Goal: Complete application form: Complete application form

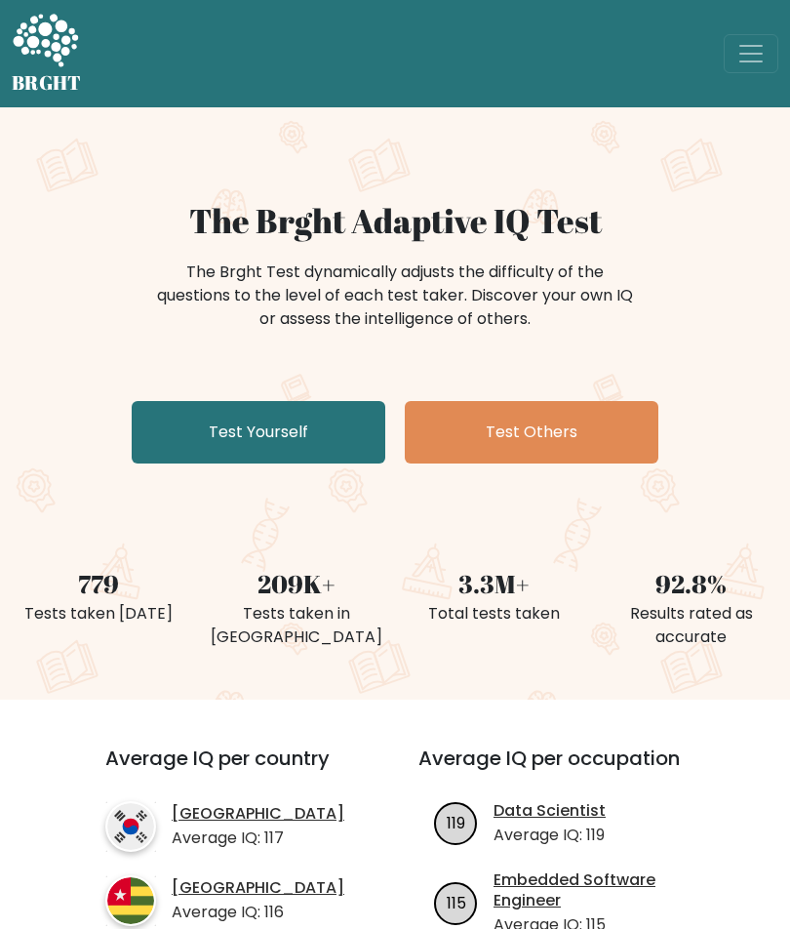
click at [303, 413] on link "Test Yourself" at bounding box center [259, 432] width 254 height 62
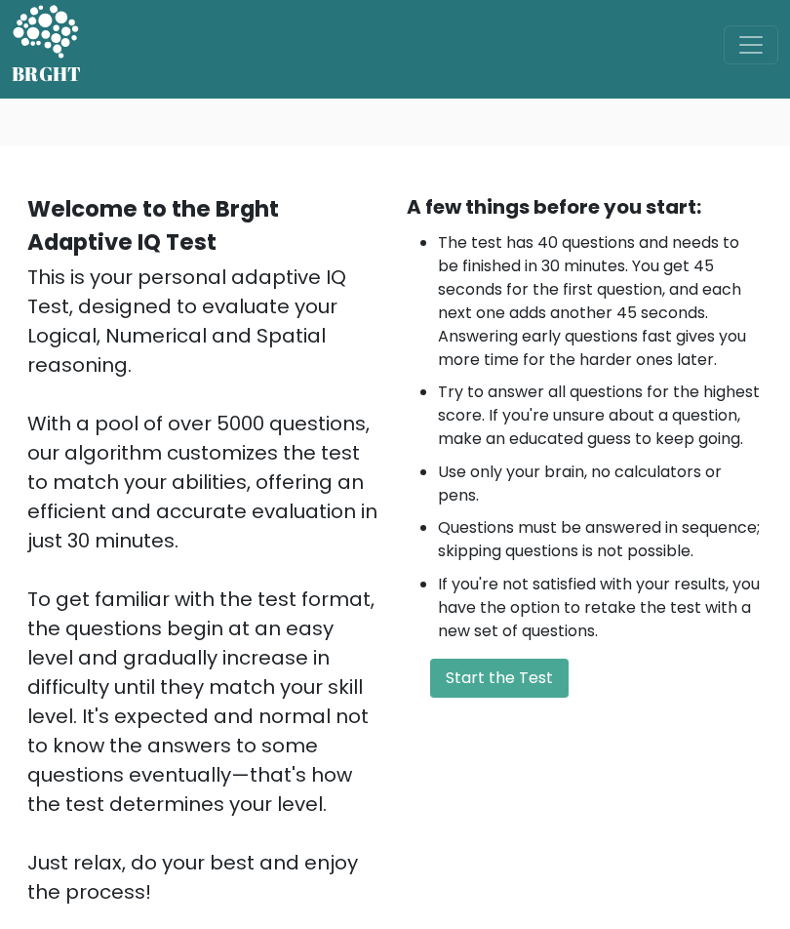
scroll to position [14, 0]
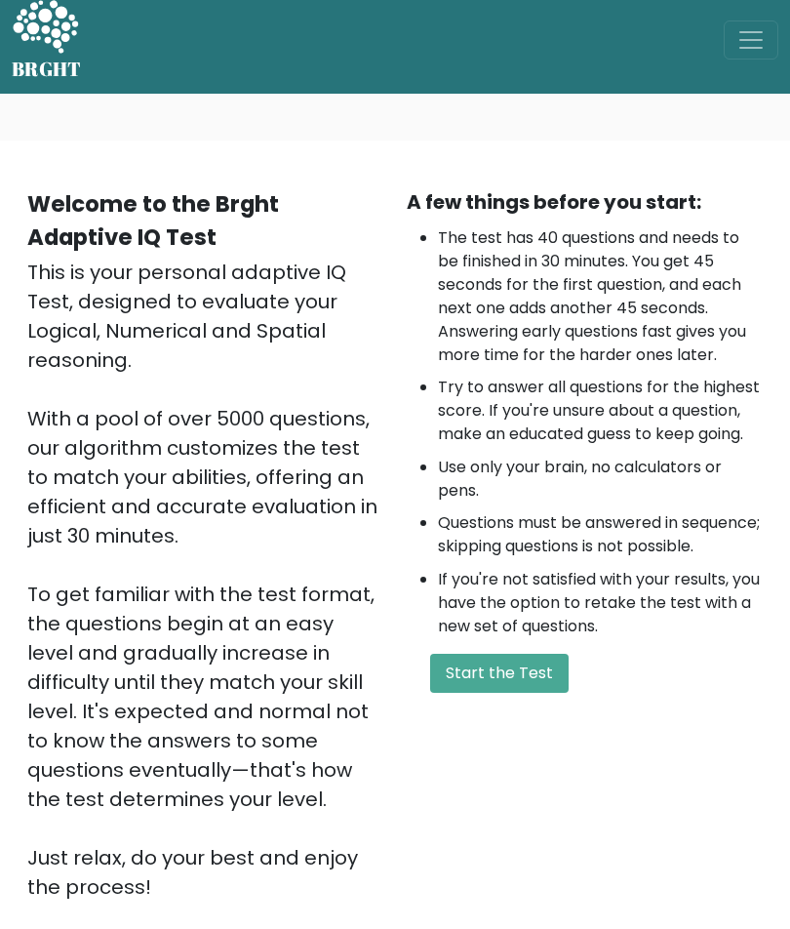
click at [533, 693] on button "Start the Test" at bounding box center [499, 673] width 139 height 39
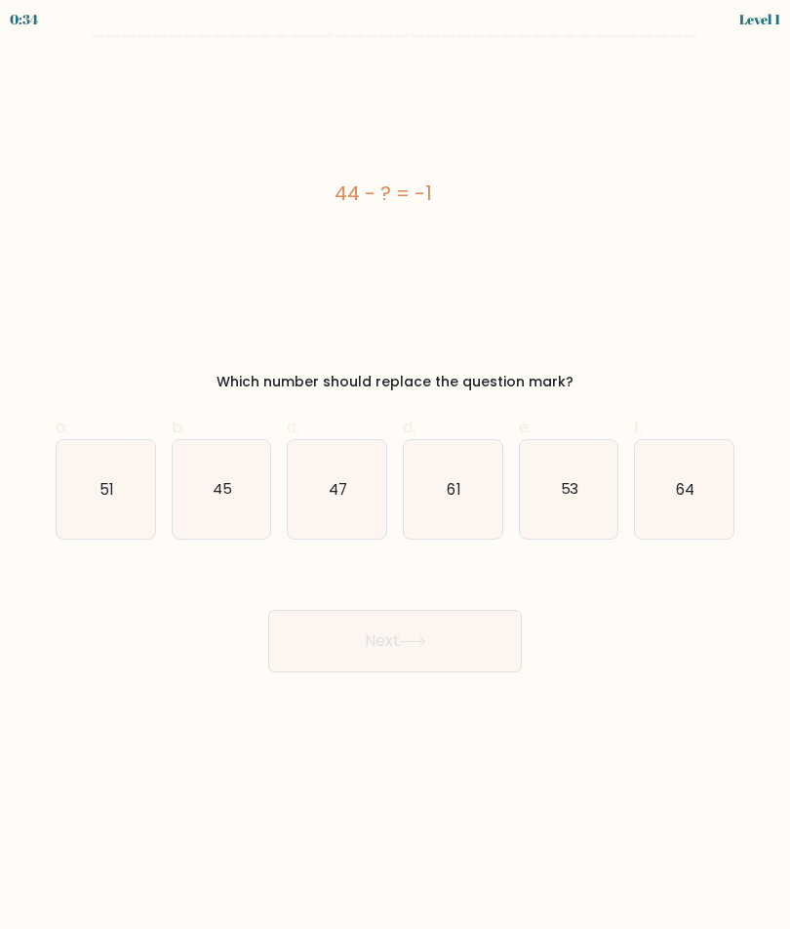
click at [231, 510] on icon "45" at bounding box center [222, 489] width 99 height 99
click at [395, 477] on input "b. 45" at bounding box center [395, 471] width 1 height 13
radio input "true"
click at [494, 646] on button "Next" at bounding box center [395, 641] width 254 height 62
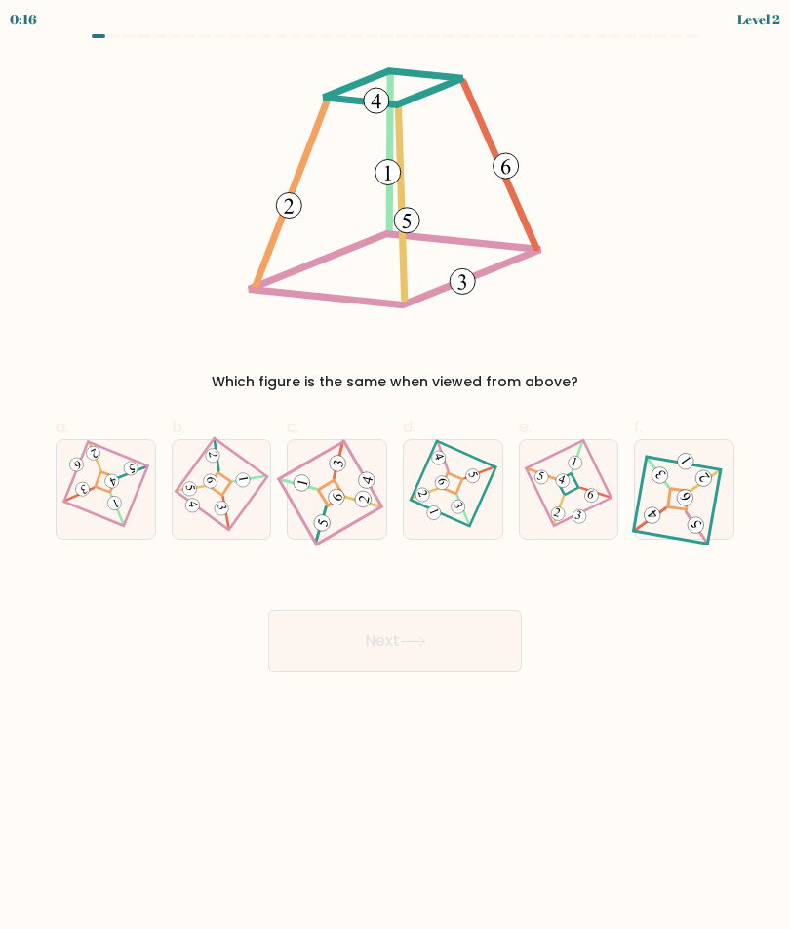
click at [588, 516] on icon at bounding box center [569, 489] width 67 height 79
click at [396, 477] on input "e." at bounding box center [395, 471] width 1 height 13
radio input "true"
click at [492, 648] on button "Next" at bounding box center [395, 641] width 254 height 62
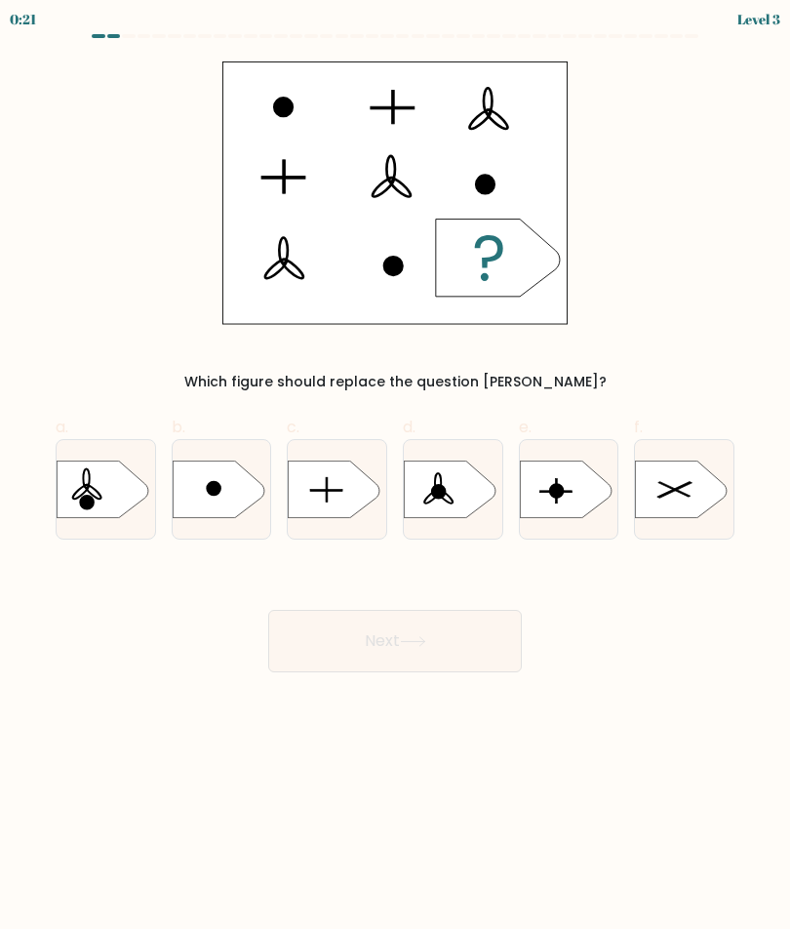
click at [345, 493] on icon at bounding box center [335, 490] width 92 height 58
click at [395, 477] on input "c." at bounding box center [395, 471] width 1 height 13
radio input "true"
click at [477, 651] on button "Next" at bounding box center [395, 641] width 254 height 62
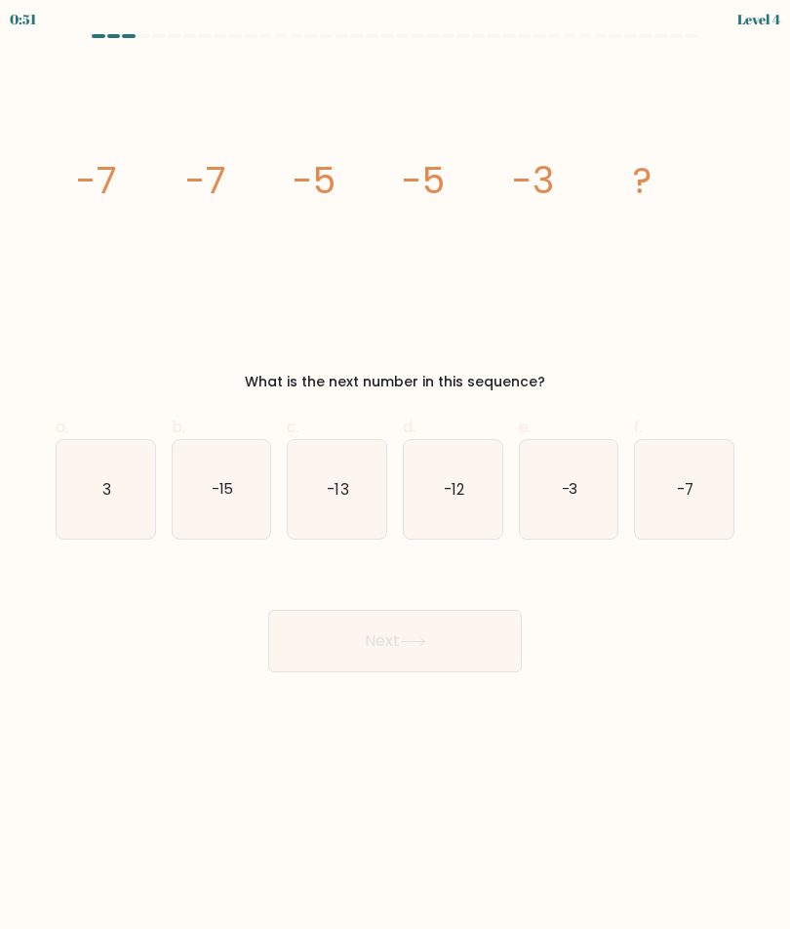
click at [589, 510] on icon "-3" at bounding box center [569, 489] width 99 height 99
click at [396, 477] on input "e. -3" at bounding box center [395, 471] width 1 height 13
radio input "true"
click at [496, 646] on button "Next" at bounding box center [395, 641] width 254 height 62
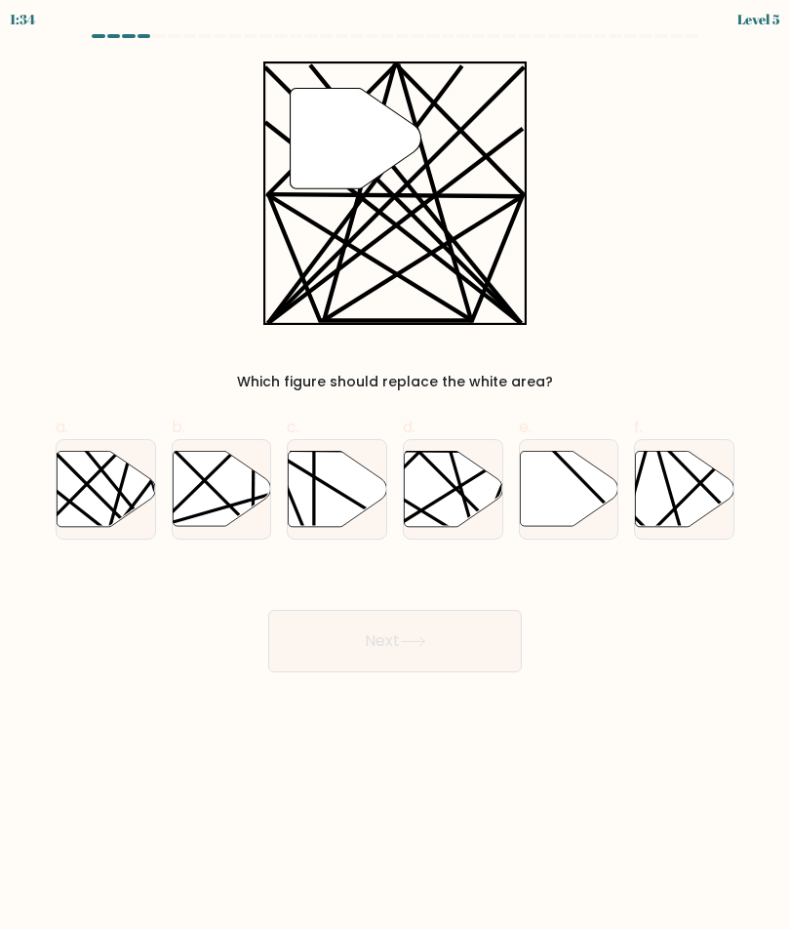
click at [496, 649] on button "Next" at bounding box center [395, 641] width 254 height 62
click at [112, 491] on icon at bounding box center [106, 488] width 99 height 75
click at [395, 477] on input "a." at bounding box center [395, 471] width 1 height 13
radio input "true"
click at [453, 629] on button "Next" at bounding box center [395, 641] width 254 height 62
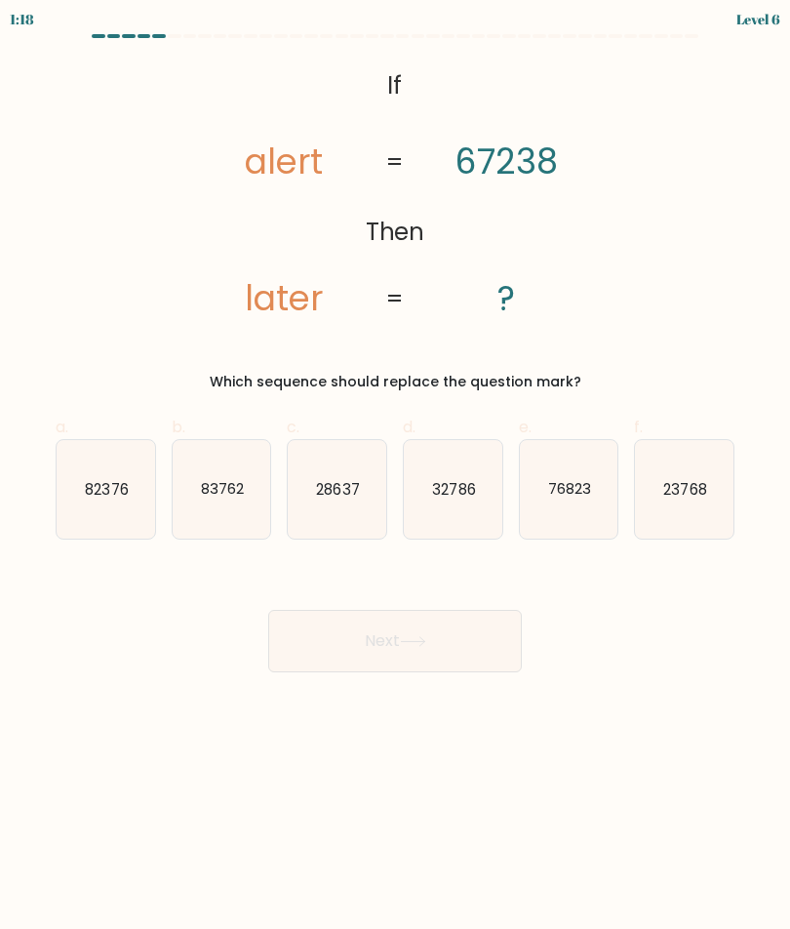
click at [581, 514] on icon "76823" at bounding box center [569, 489] width 99 height 99
click at [396, 477] on input "e. 76823" at bounding box center [395, 471] width 1 height 13
radio input "true"
click at [485, 670] on button "Next" at bounding box center [395, 641] width 254 height 62
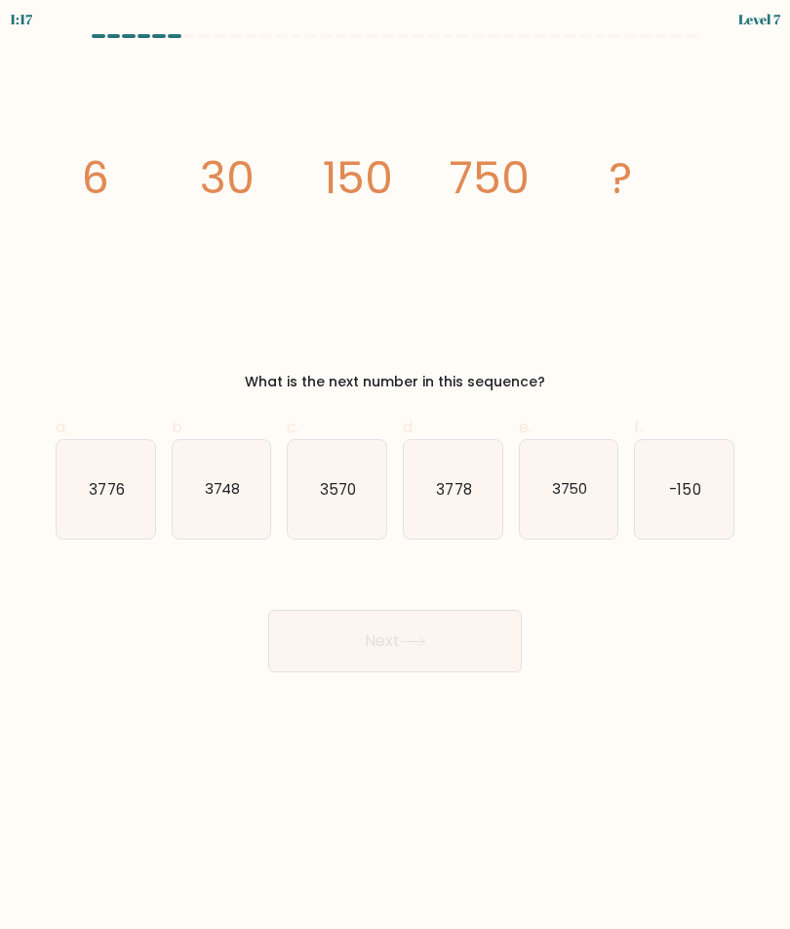
click at [500, 652] on button "Next" at bounding box center [395, 641] width 254 height 62
click at [376, 502] on icon "3570" at bounding box center [337, 489] width 99 height 99
click at [395, 477] on input "c. 3570" at bounding box center [395, 471] width 1 height 13
radio input "true"
click at [484, 645] on button "Next" at bounding box center [395, 641] width 254 height 62
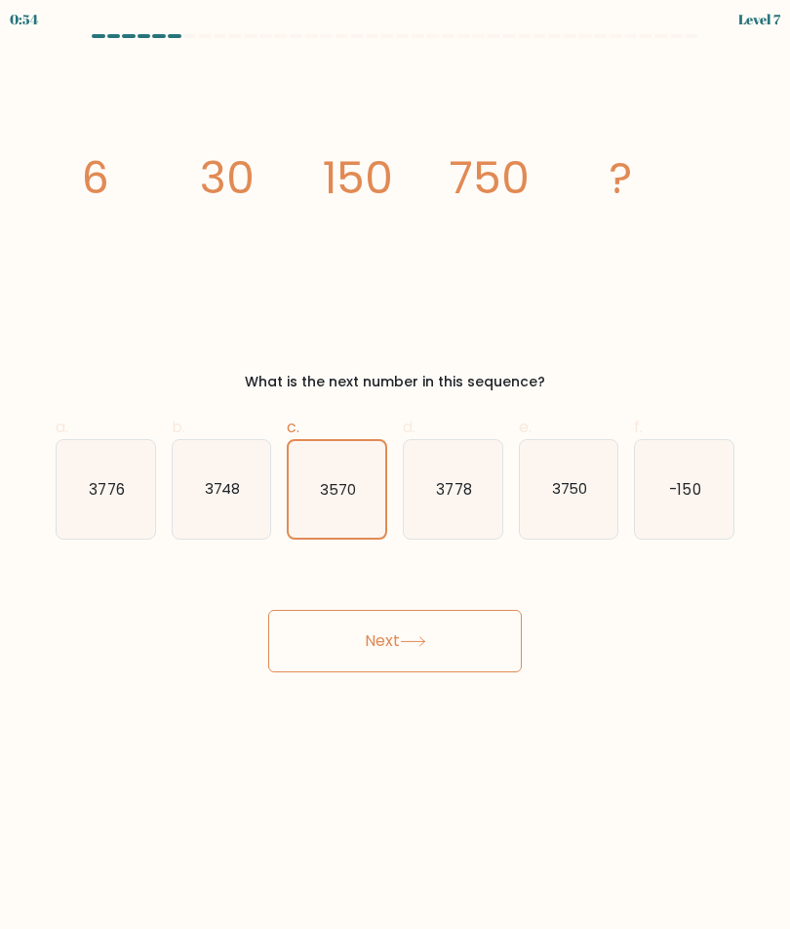
click at [788, 452] on form at bounding box center [395, 353] width 790 height 638
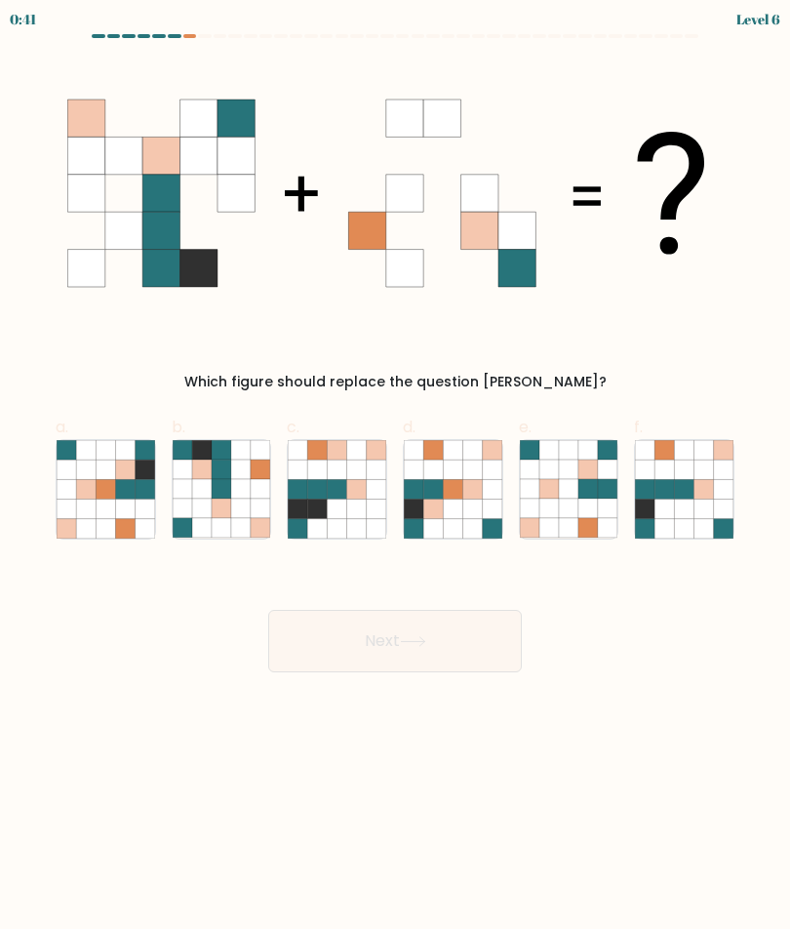
click at [463, 499] on icon at bounding box center [453, 489] width 20 height 20
click at [396, 477] on input "d." at bounding box center [395, 471] width 1 height 13
radio input "true"
click at [460, 647] on button "Next" at bounding box center [395, 641] width 254 height 62
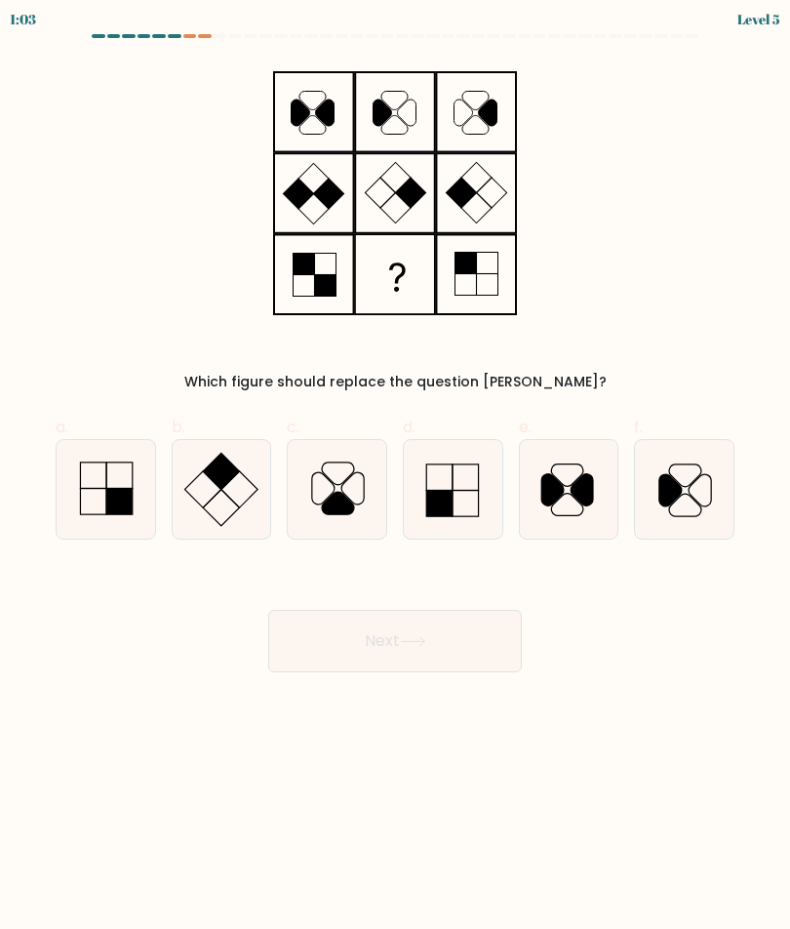
click at [108, 505] on rect at bounding box center [119, 501] width 26 height 26
click at [395, 477] on input "a." at bounding box center [395, 471] width 1 height 13
radio input "true"
click at [450, 655] on button "Next" at bounding box center [395, 641] width 254 height 62
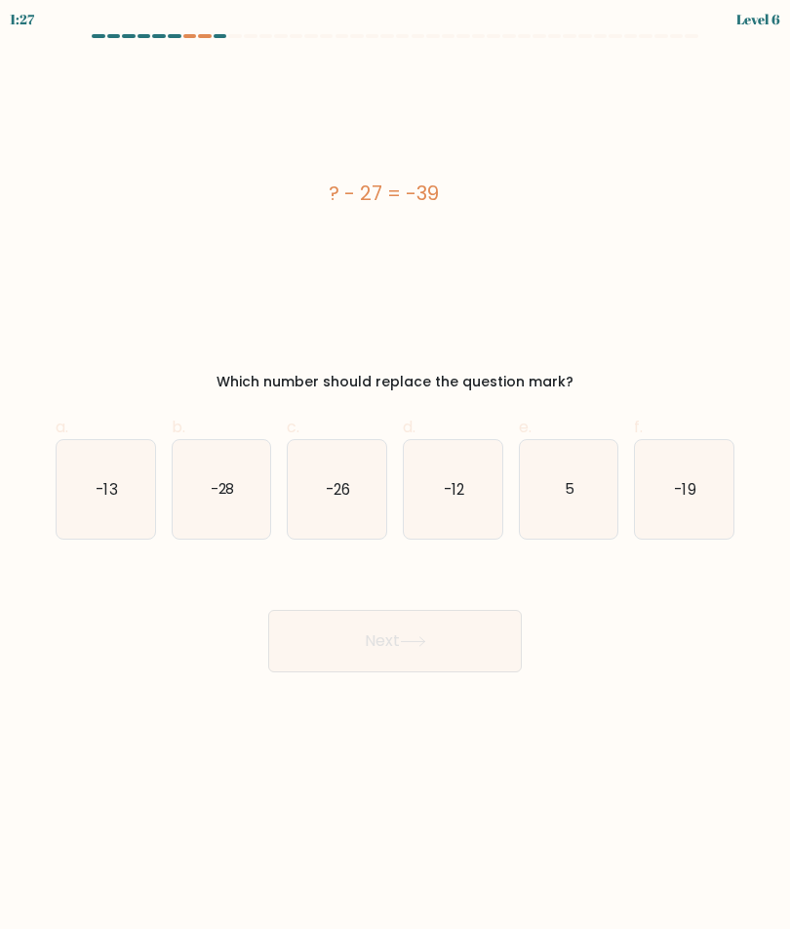
click at [720, 525] on icon "-19" at bounding box center [684, 489] width 99 height 99
click at [396, 477] on input "f. -19" at bounding box center [395, 471] width 1 height 13
radio input "true"
click at [87, 485] on icon "-13" at bounding box center [106, 489] width 99 height 99
click at [395, 477] on input "a. -13" at bounding box center [395, 471] width 1 height 13
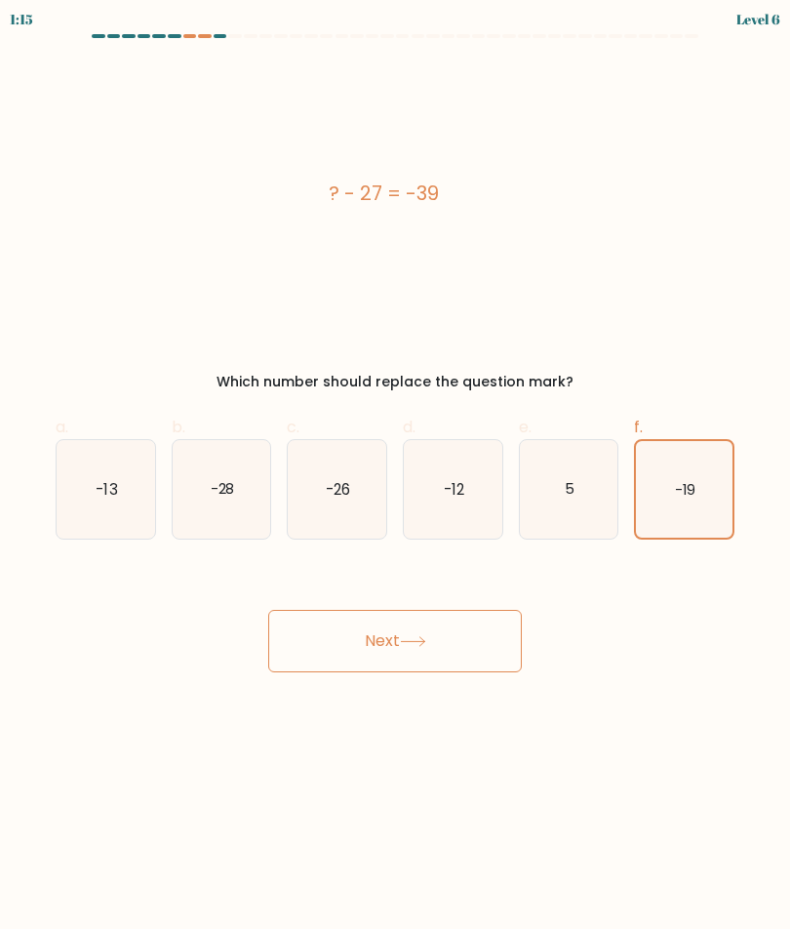
radio input "true"
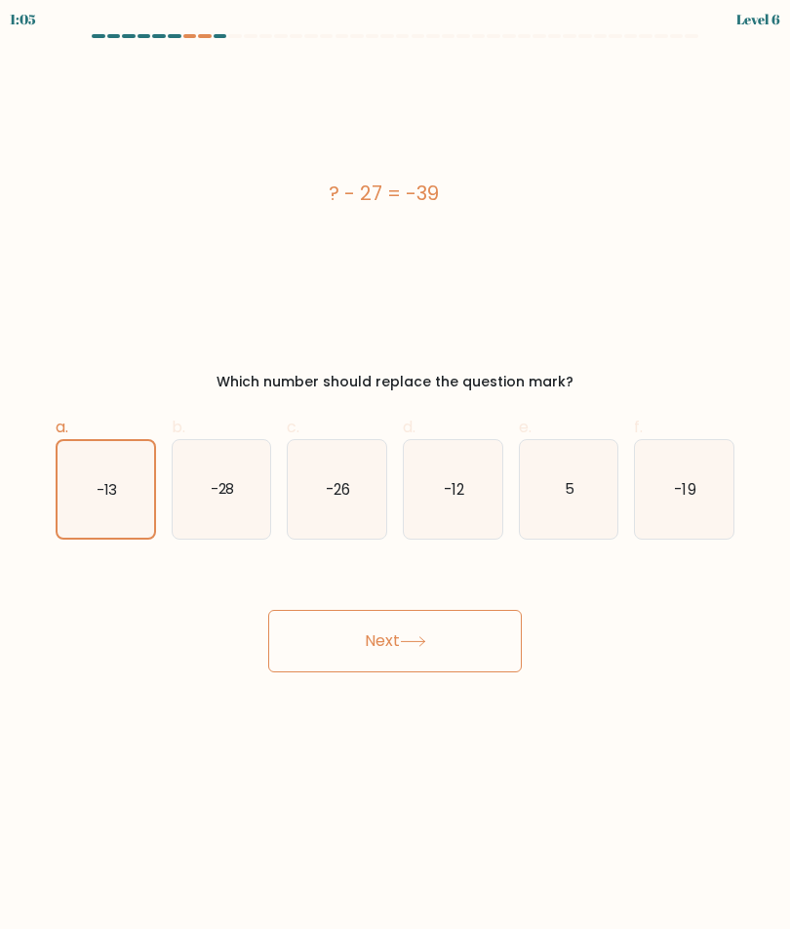
click at [459, 512] on icon "-12" at bounding box center [453, 489] width 99 height 99
click at [396, 477] on input "d. -12" at bounding box center [395, 471] width 1 height 13
radio input "true"
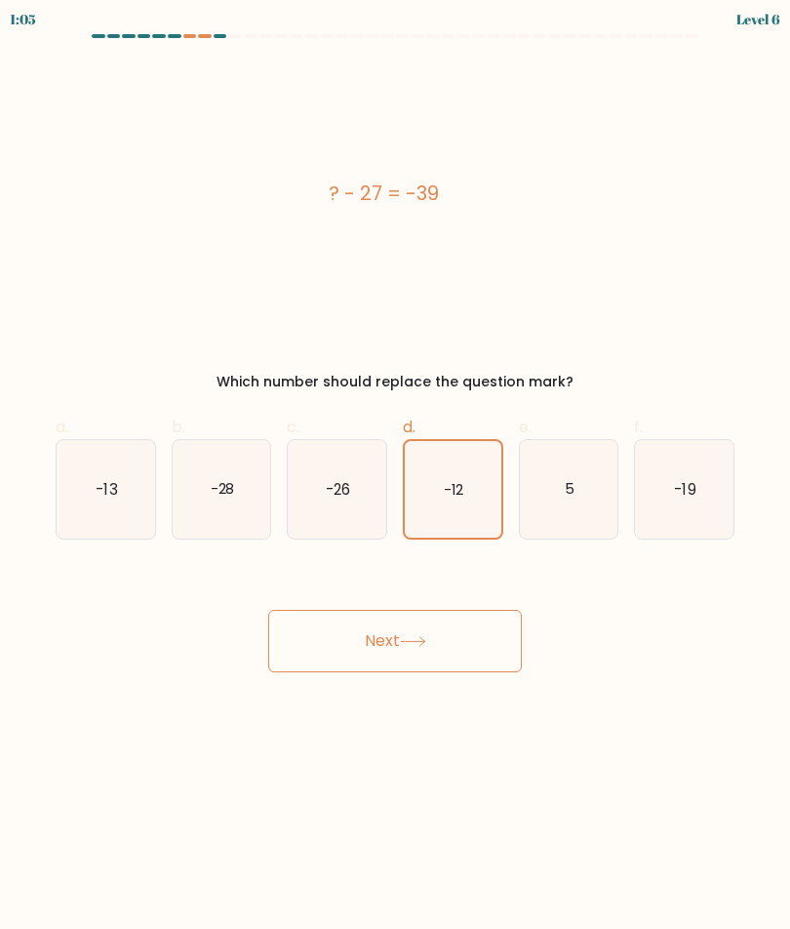
click at [479, 649] on button "Next" at bounding box center [395, 641] width 254 height 62
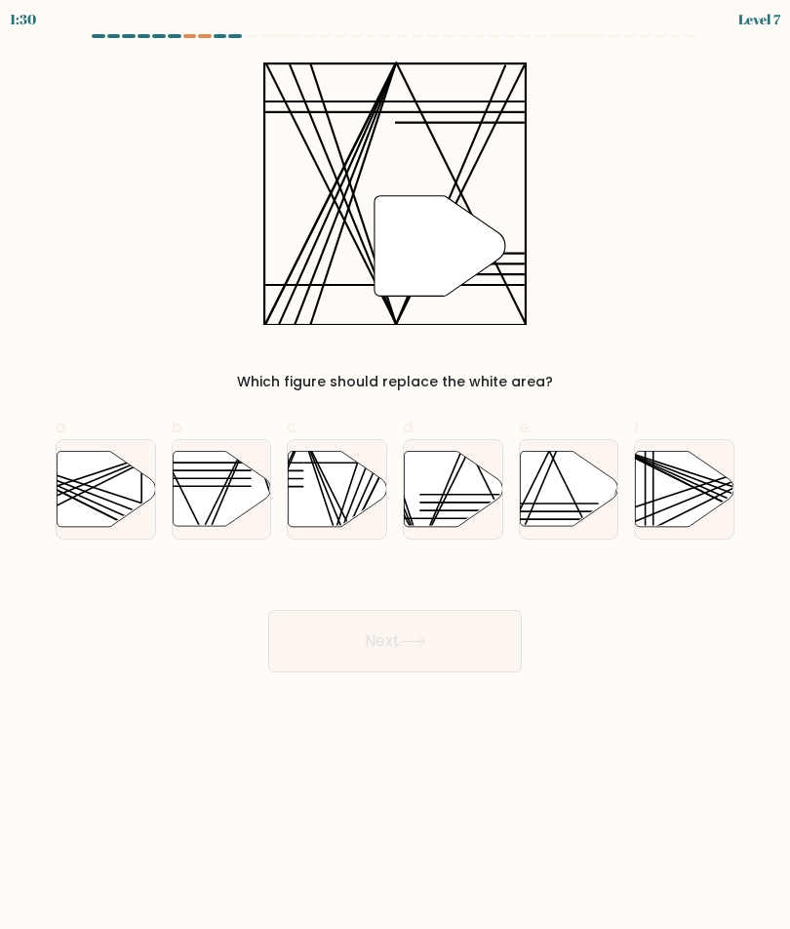
click at [447, 498] on icon at bounding box center [453, 488] width 99 height 75
click at [396, 477] on input "d." at bounding box center [395, 471] width 1 height 13
radio input "true"
click at [497, 642] on button "Next" at bounding box center [395, 641] width 254 height 62
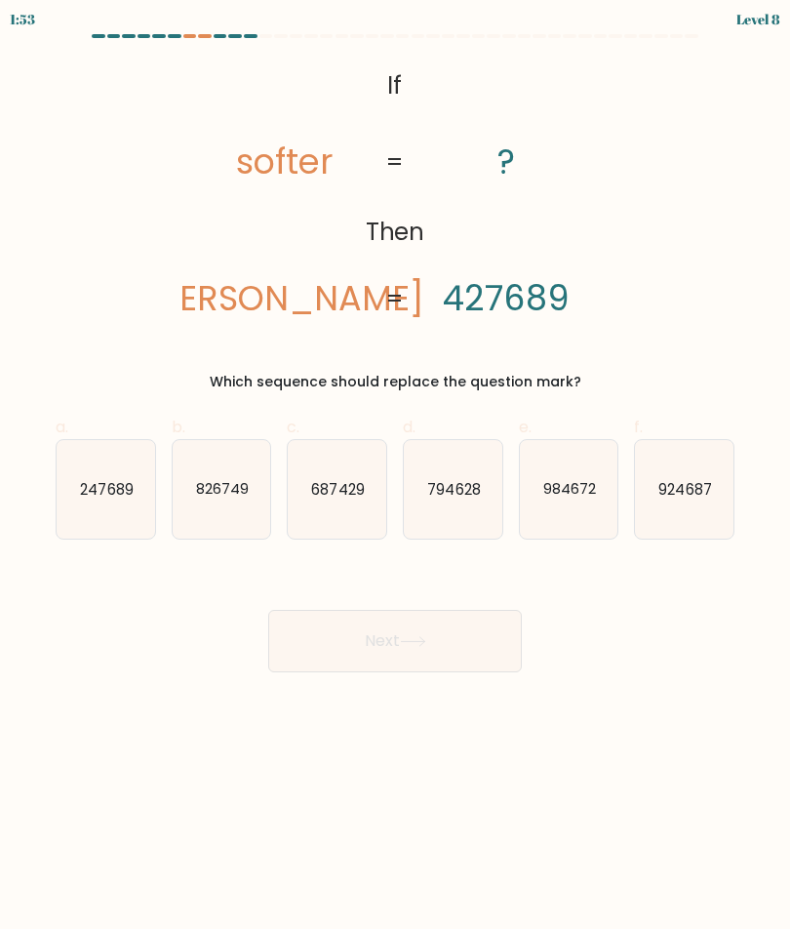
click at [585, 511] on icon "984672" at bounding box center [569, 489] width 99 height 99
click at [396, 477] on input "e. 984672" at bounding box center [395, 471] width 1 height 13
radio input "true"
click at [484, 645] on button "Next" at bounding box center [395, 641] width 254 height 62
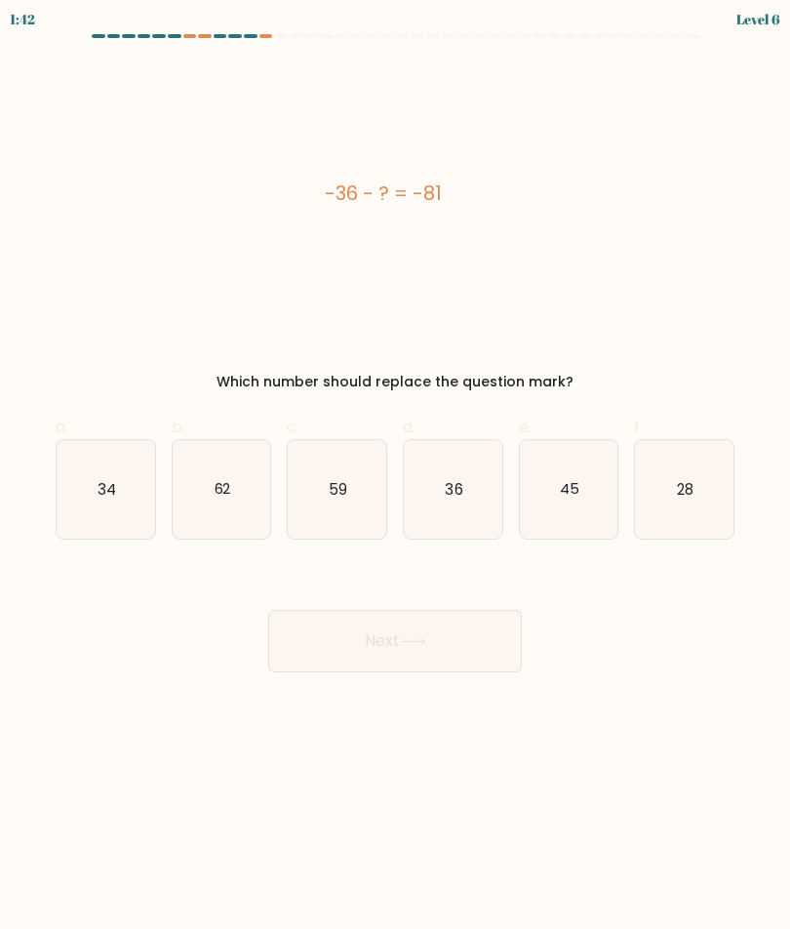
click at [584, 491] on icon "45" at bounding box center [569, 489] width 99 height 99
click at [396, 477] on input "e. 45" at bounding box center [395, 471] width 1 height 13
radio input "true"
click at [501, 641] on button "Next" at bounding box center [395, 641] width 254 height 62
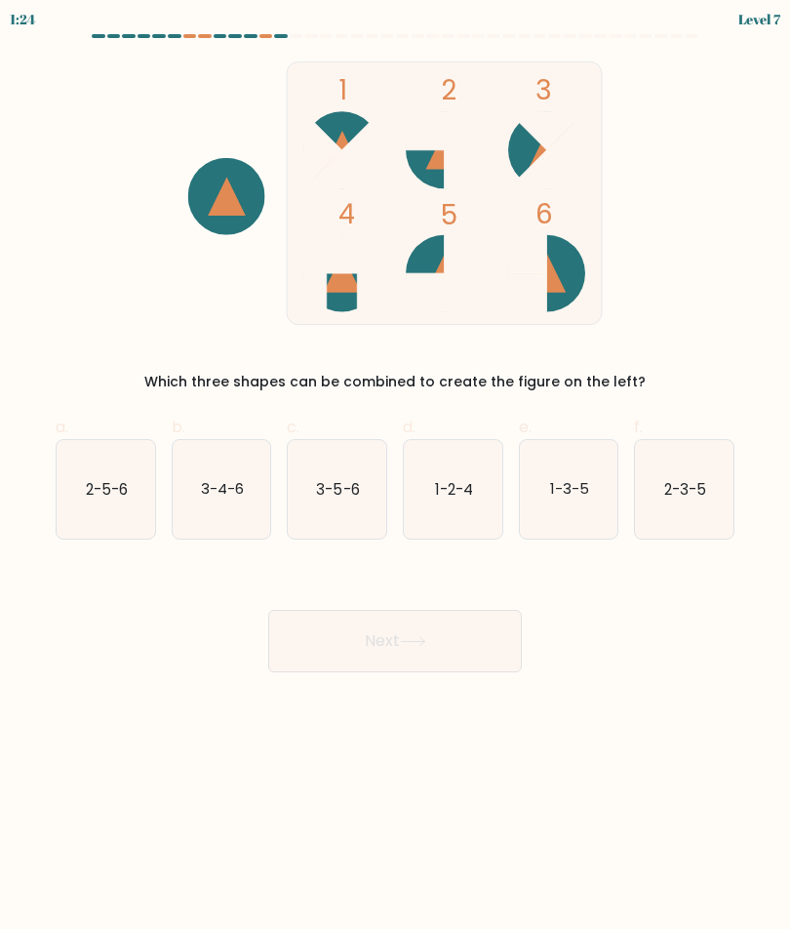
click at [81, 505] on icon "2-5-6" at bounding box center [106, 489] width 99 height 99
click at [395, 477] on input "a. 2-5-6" at bounding box center [395, 471] width 1 height 13
radio input "true"
click at [454, 647] on button "Next" at bounding box center [395, 641] width 254 height 62
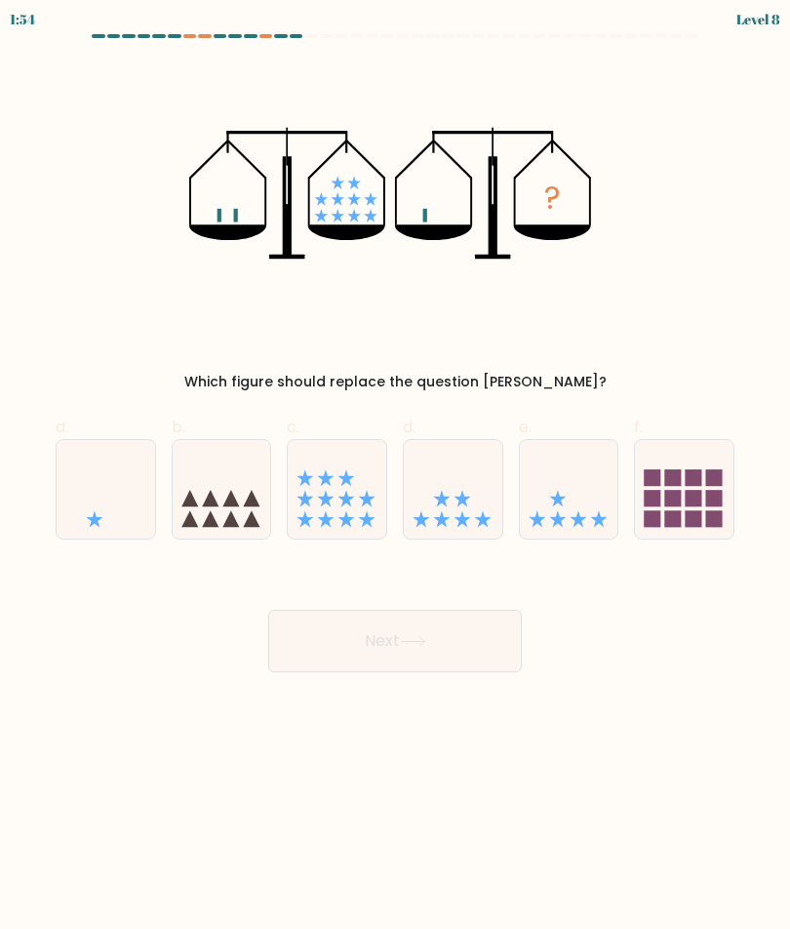
click at [578, 508] on icon at bounding box center [569, 489] width 99 height 81
click at [396, 477] on input "e." at bounding box center [395, 471] width 1 height 13
radio input "true"
click at [479, 667] on button "Next" at bounding box center [395, 641] width 254 height 62
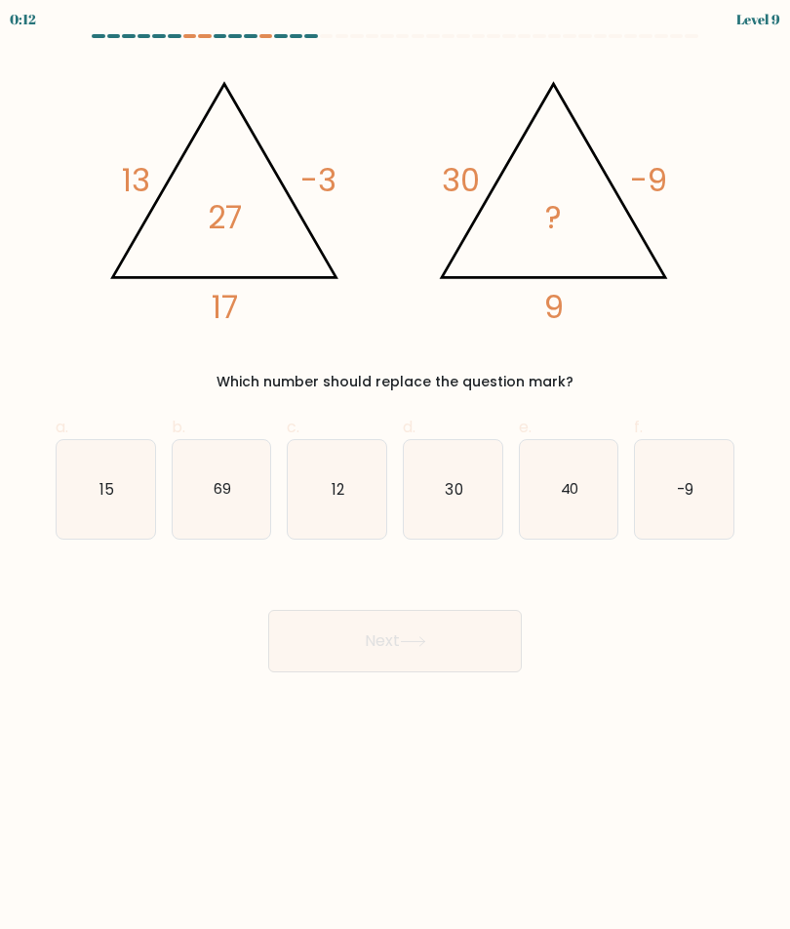
click at [465, 501] on icon "30" at bounding box center [453, 489] width 99 height 99
click at [396, 477] on input "d. 30" at bounding box center [395, 471] width 1 height 13
radio input "true"
click at [590, 508] on icon "40" at bounding box center [569, 489] width 99 height 99
click at [396, 477] on input "e. 40" at bounding box center [395, 471] width 1 height 13
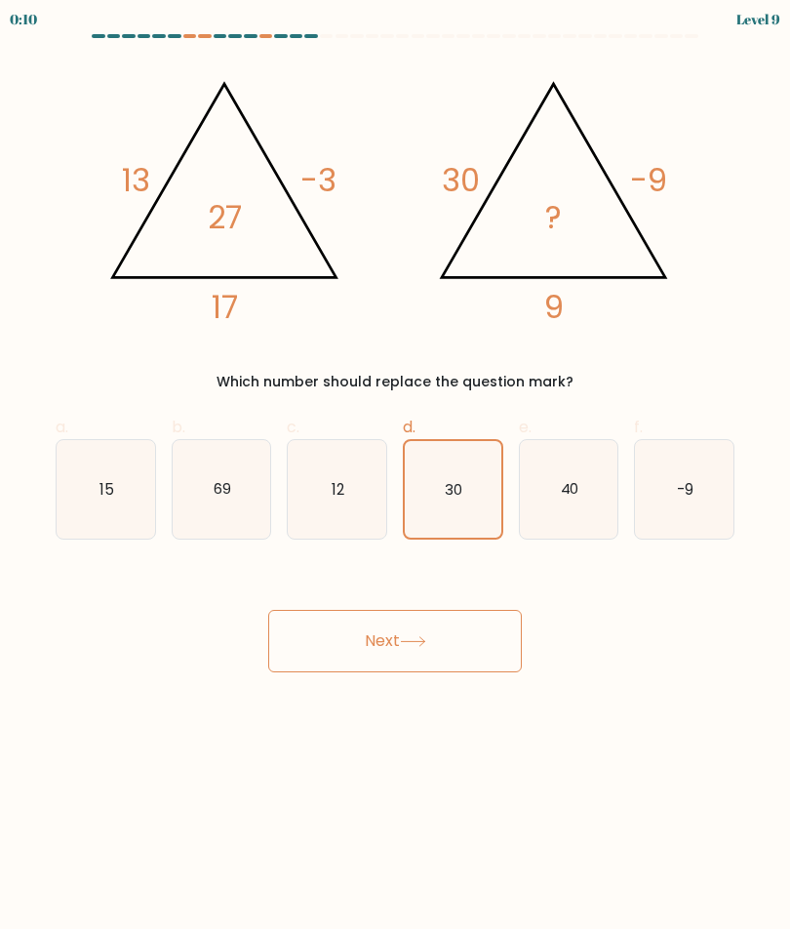
radio input "true"
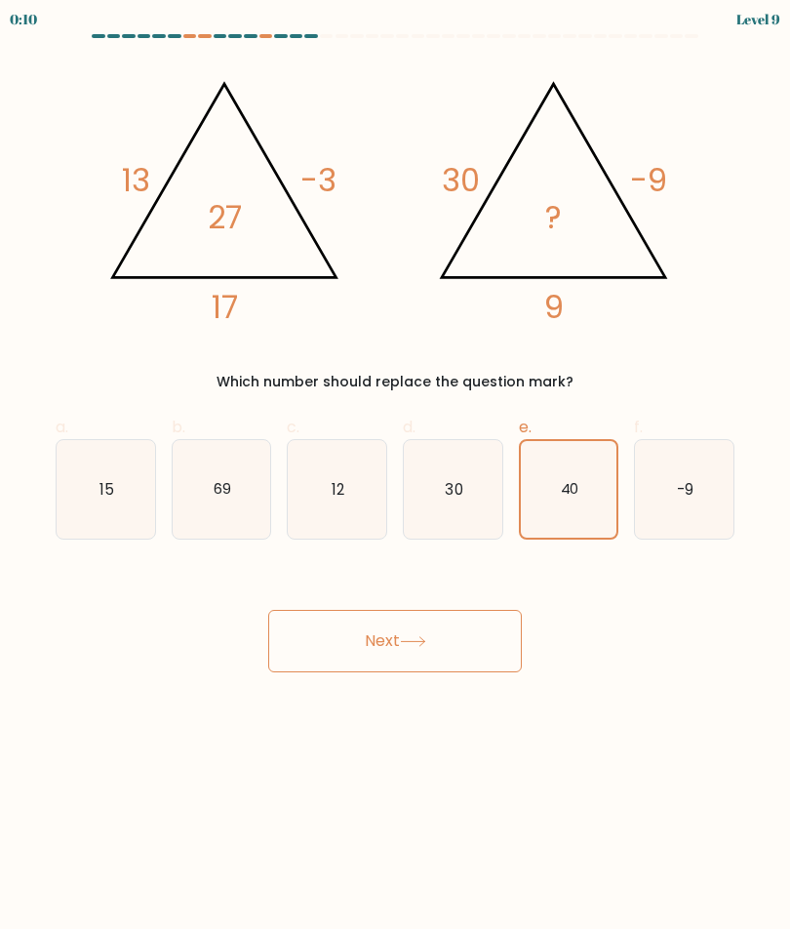
click at [443, 647] on button "Next" at bounding box center [395, 641] width 254 height 62
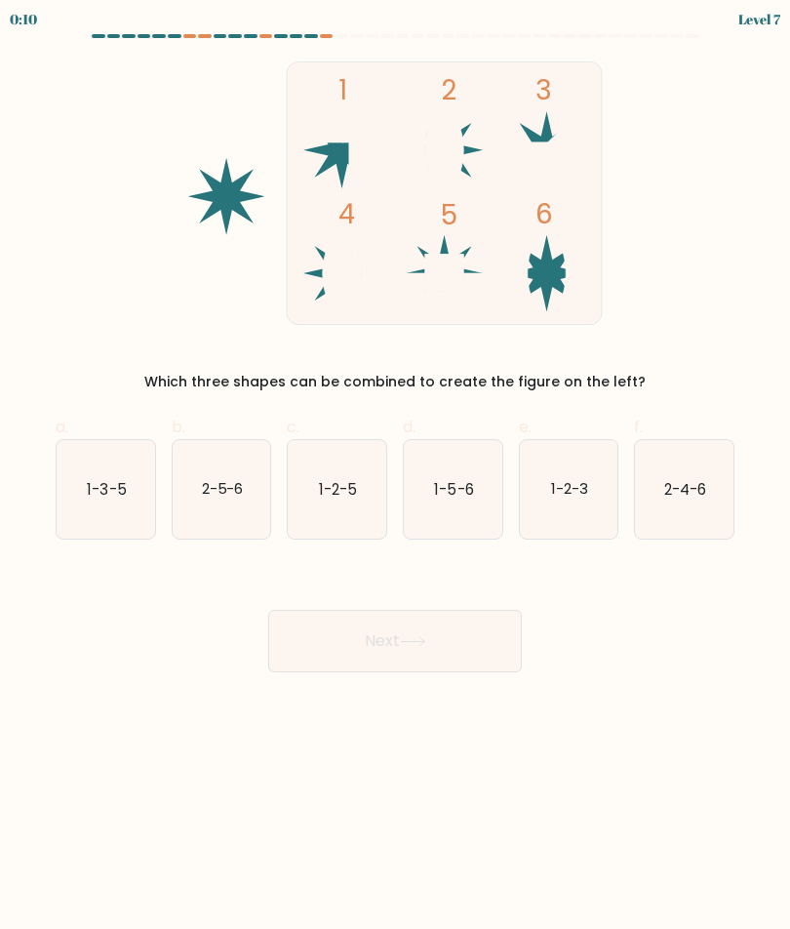
click at [697, 495] on text "2-4-6" at bounding box center [686, 488] width 42 height 20
click at [396, 477] on input "f. 2-4-6" at bounding box center [395, 471] width 1 height 13
radio input "true"
click at [492, 645] on button "Next" at bounding box center [395, 641] width 254 height 62
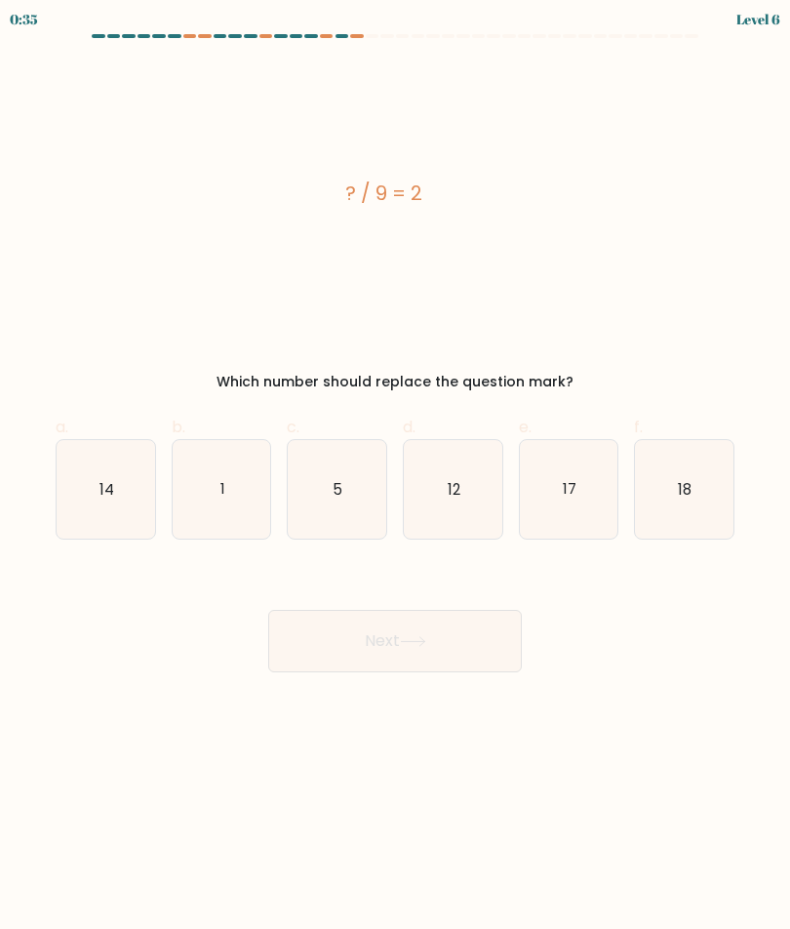
click at [694, 497] on icon "18" at bounding box center [684, 489] width 99 height 99
click at [396, 477] on input "f. 18" at bounding box center [395, 471] width 1 height 13
radio input "true"
click at [461, 654] on button "Next" at bounding box center [395, 641] width 254 height 62
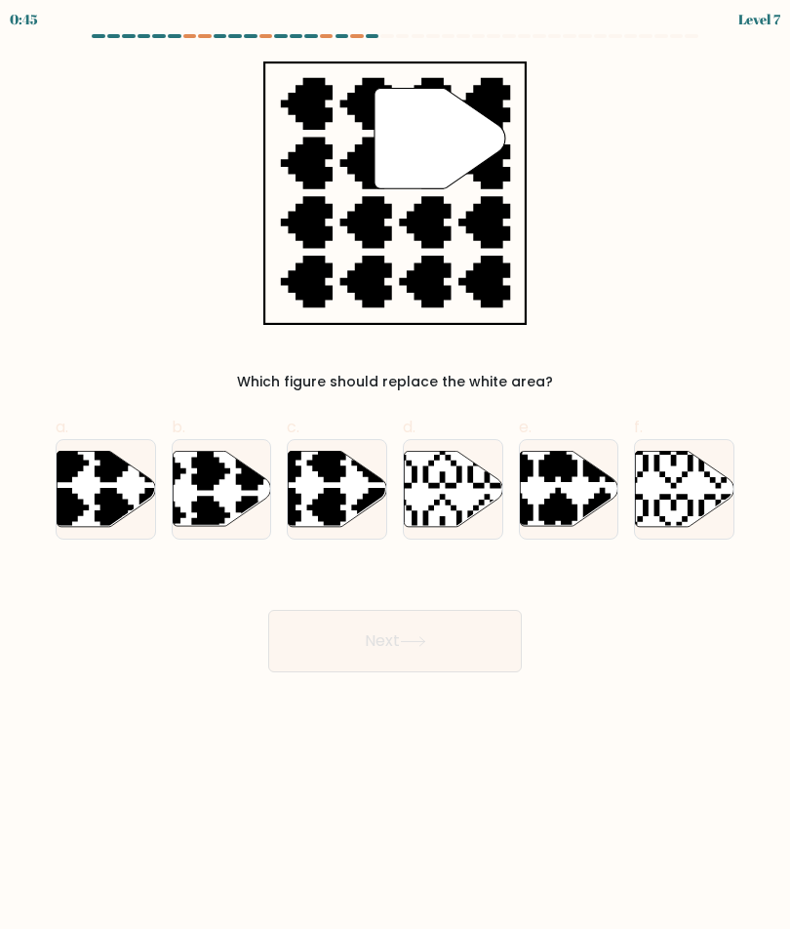
click at [552, 499] on icon at bounding box center [536, 529] width 173 height 173
click at [396, 477] on input "e." at bounding box center [395, 471] width 1 height 13
radio input "true"
click at [346, 499] on icon at bounding box center [338, 488] width 99 height 75
click at [395, 477] on input "c." at bounding box center [395, 471] width 1 height 13
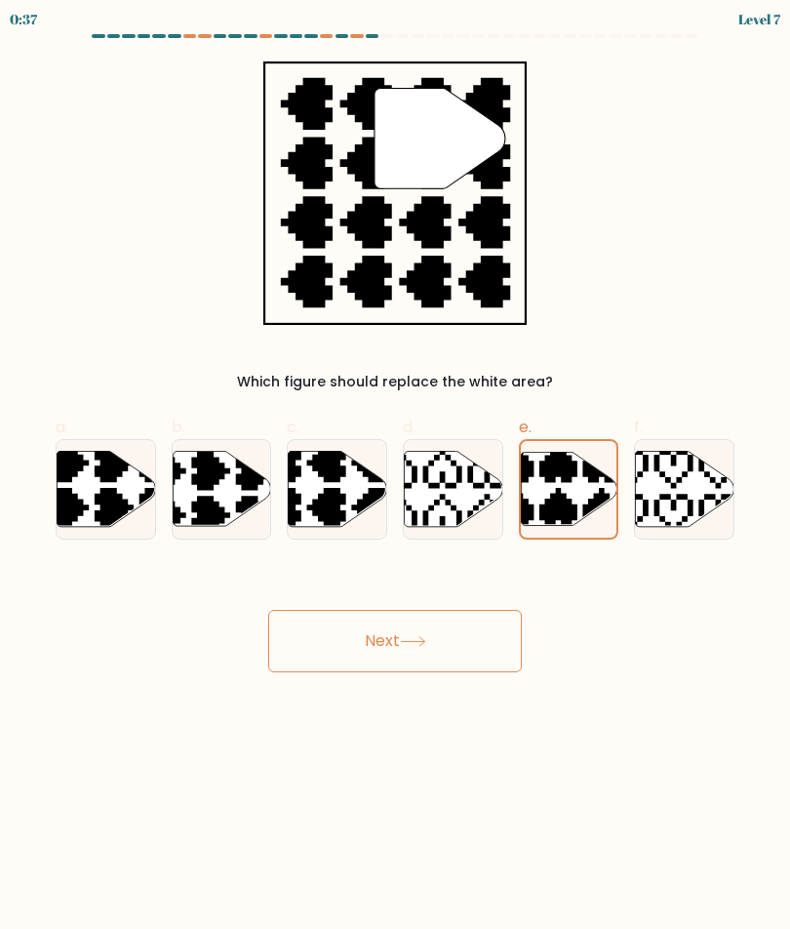
radio input "true"
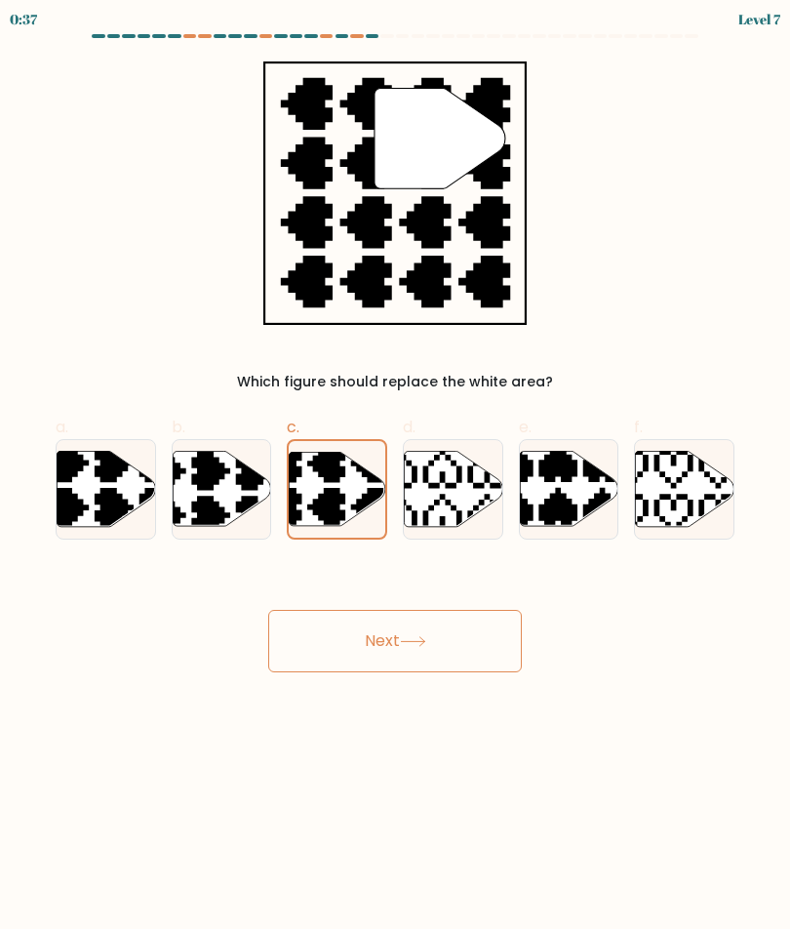
click at [479, 636] on button "Next" at bounding box center [395, 641] width 254 height 62
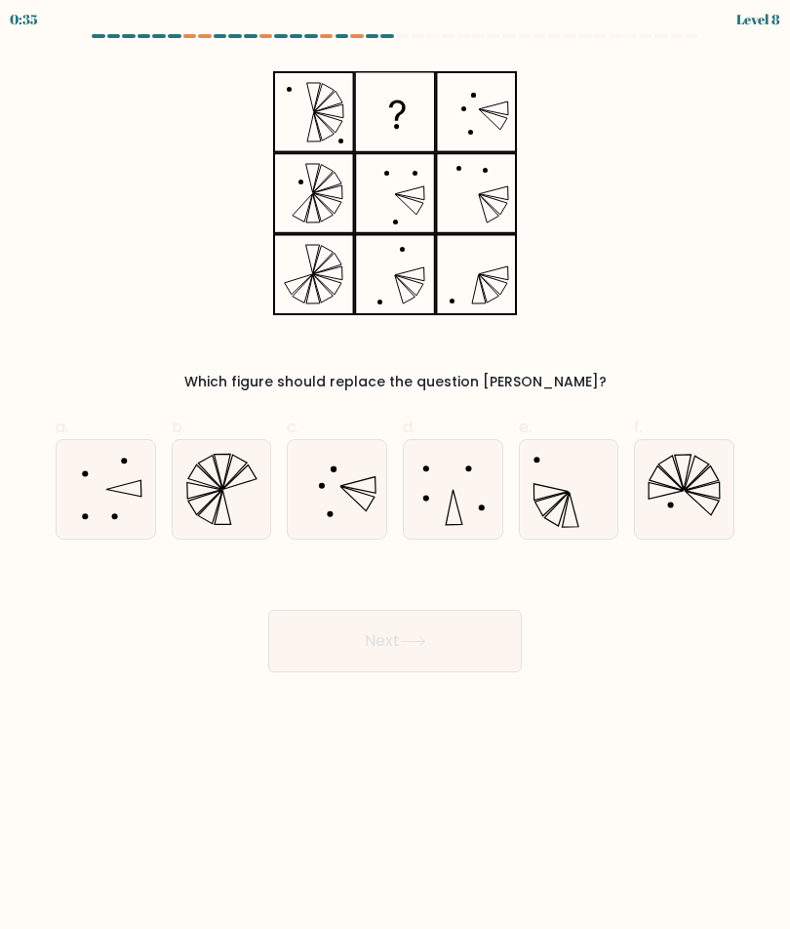
click at [551, 495] on icon at bounding box center [569, 489] width 99 height 99
click at [396, 477] on input "e." at bounding box center [395, 471] width 1 height 13
radio input "true"
click at [473, 649] on button "Next" at bounding box center [395, 641] width 254 height 62
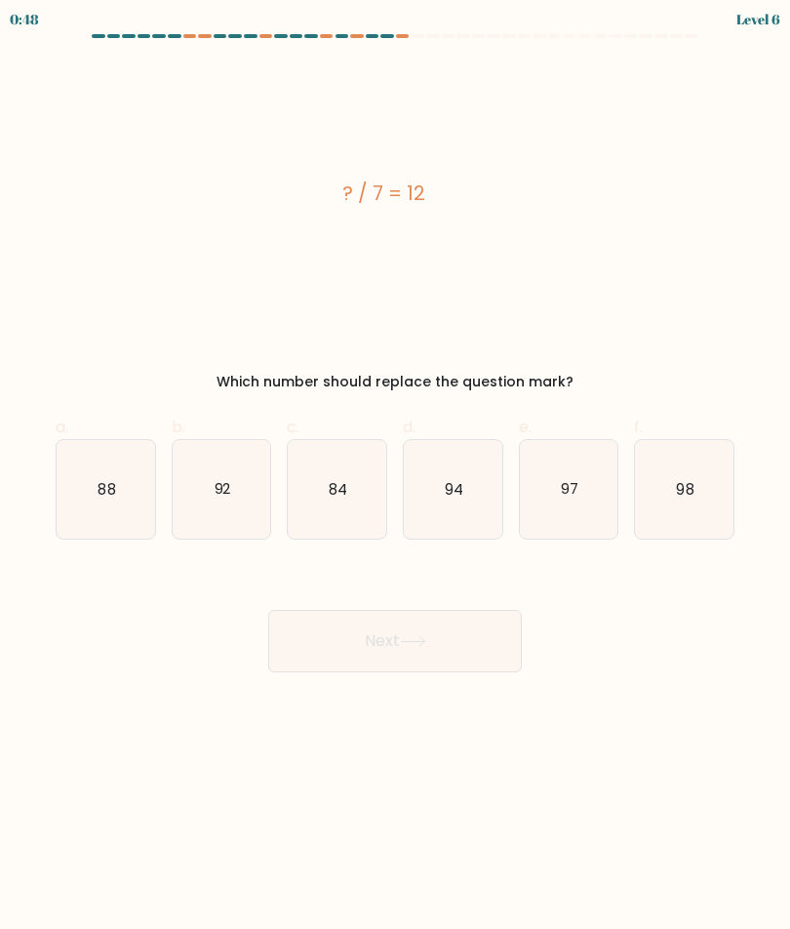
click at [337, 478] on icon "84" at bounding box center [337, 489] width 99 height 99
click at [395, 477] on input "c. 84" at bounding box center [395, 471] width 1 height 13
radio input "true"
click at [497, 635] on button "Next" at bounding box center [395, 641] width 254 height 62
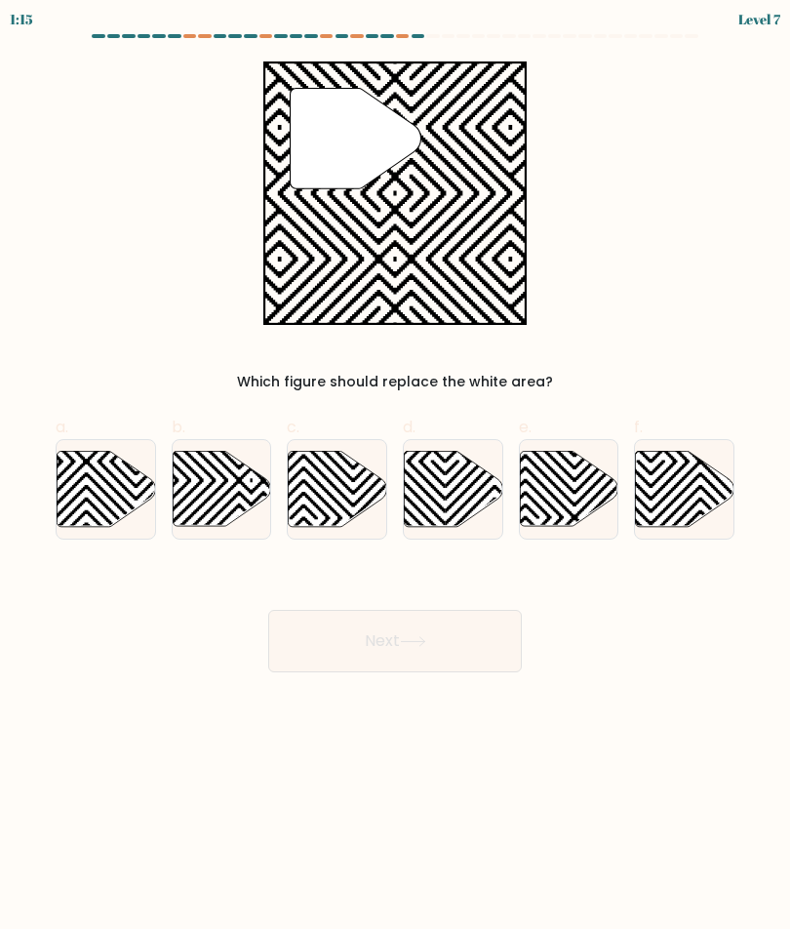
click at [682, 534] on div at bounding box center [684, 489] width 101 height 101
click at [396, 477] on input "f." at bounding box center [395, 471] width 1 height 13
radio input "true"
click at [482, 510] on icon at bounding box center [544, 449] width 198 height 198
click at [396, 477] on input "d." at bounding box center [395, 471] width 1 height 13
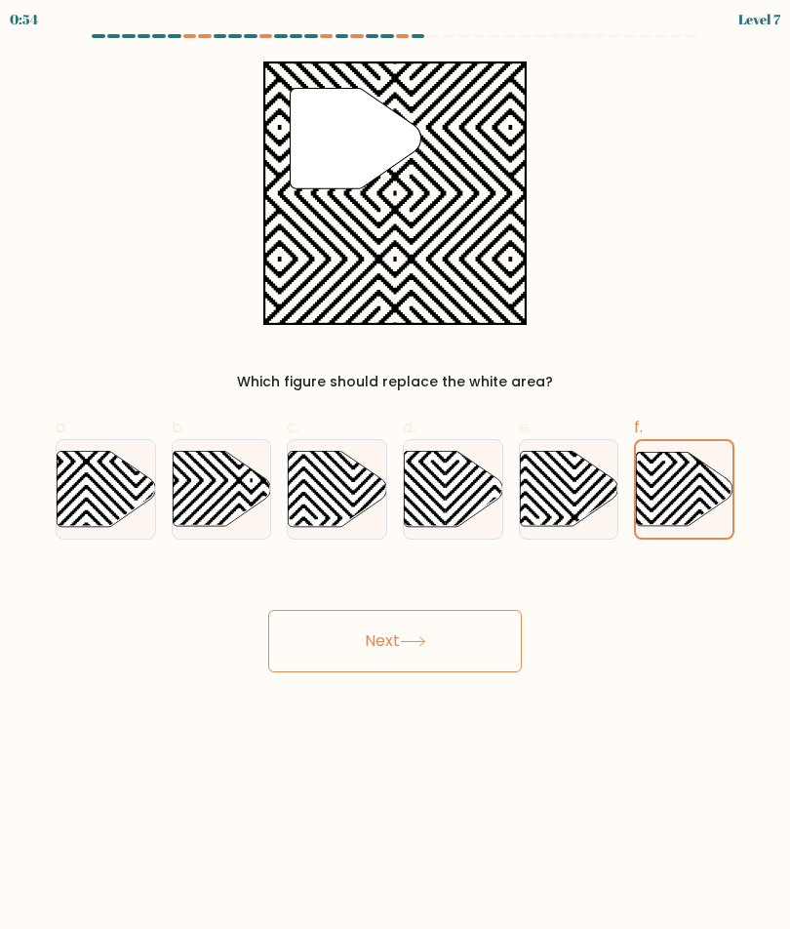
radio input "true"
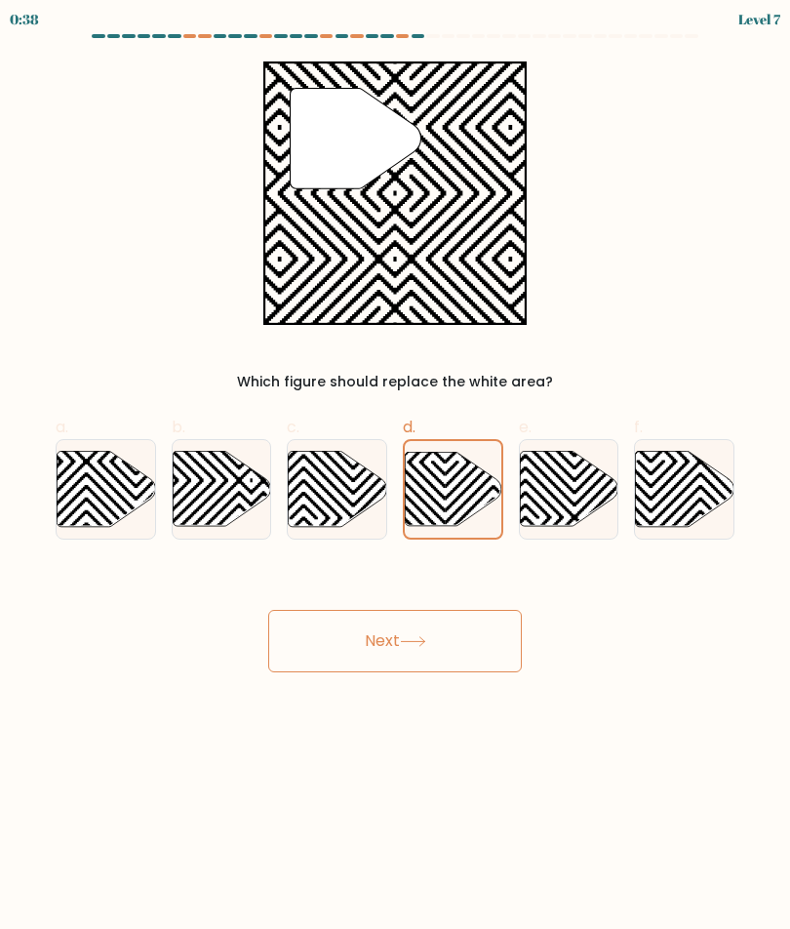
click at [674, 507] on icon at bounding box center [685, 488] width 99 height 75
click at [396, 477] on input "f." at bounding box center [395, 471] width 1 height 13
radio input "true"
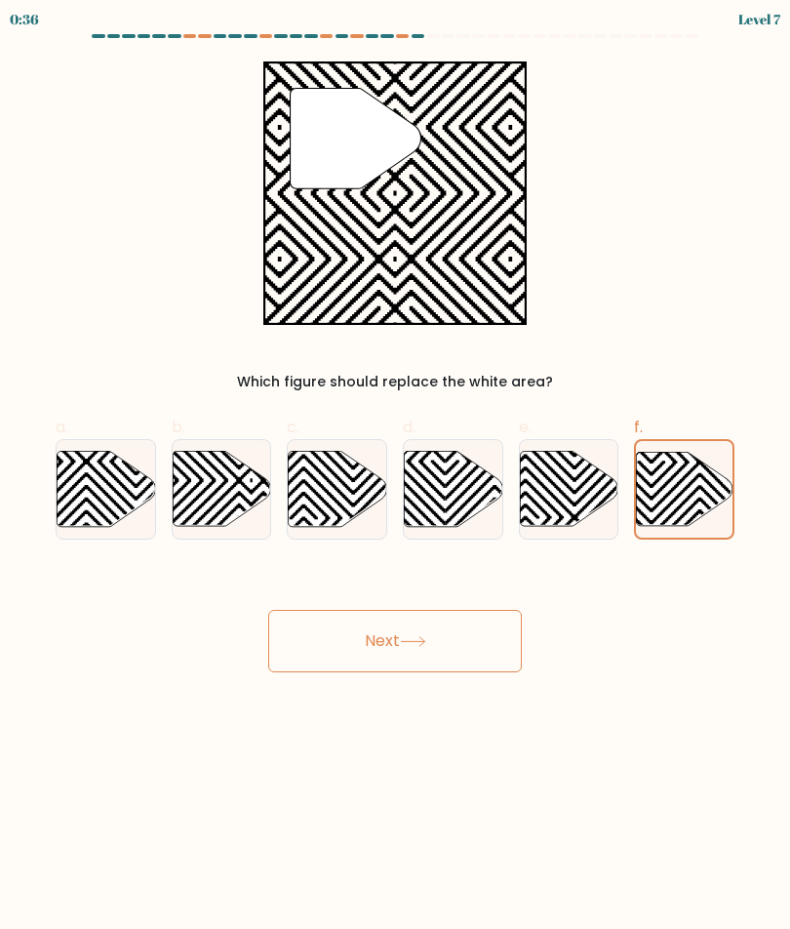
click at [353, 514] on icon at bounding box center [338, 488] width 99 height 75
click at [395, 477] on input "c." at bounding box center [395, 471] width 1 height 13
radio input "true"
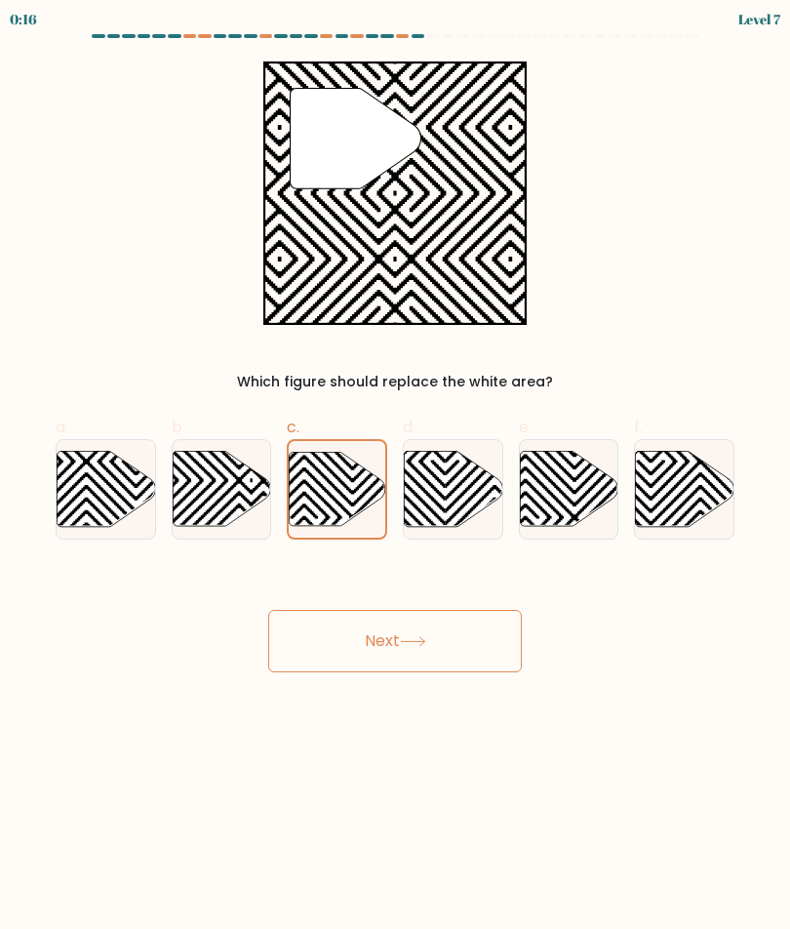
click at [451, 627] on button "Next" at bounding box center [395, 641] width 254 height 62
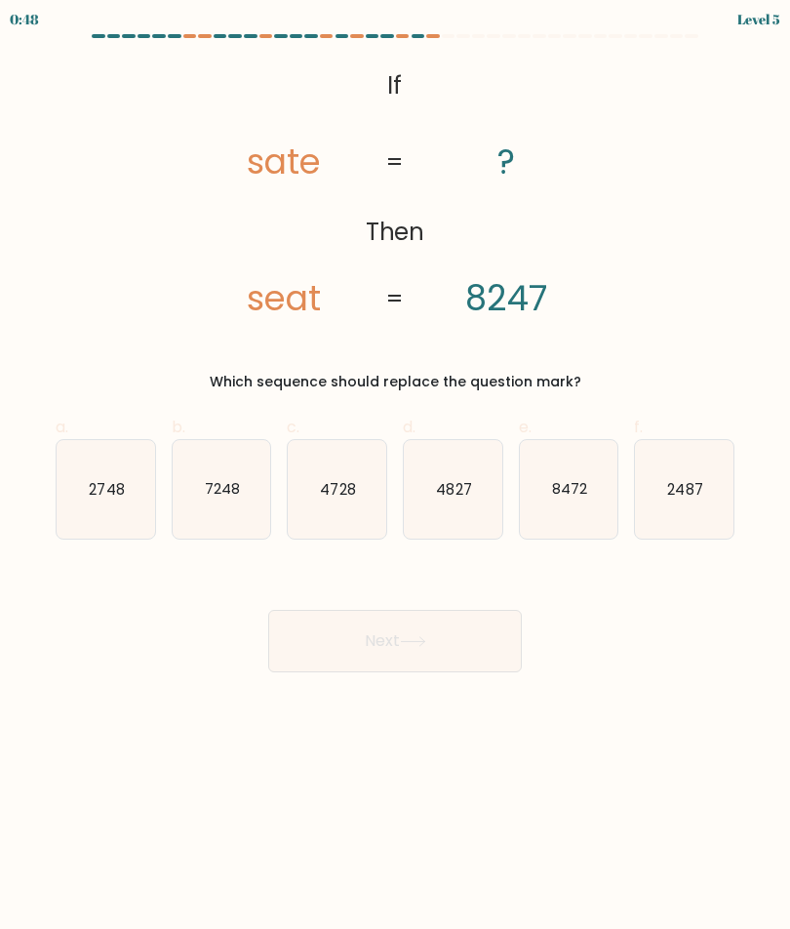
click at [573, 505] on icon "8472" at bounding box center [569, 489] width 99 height 99
click at [396, 477] on input "e. 8472" at bounding box center [395, 471] width 1 height 13
radio input "true"
click at [453, 669] on button "Next" at bounding box center [395, 641] width 254 height 62
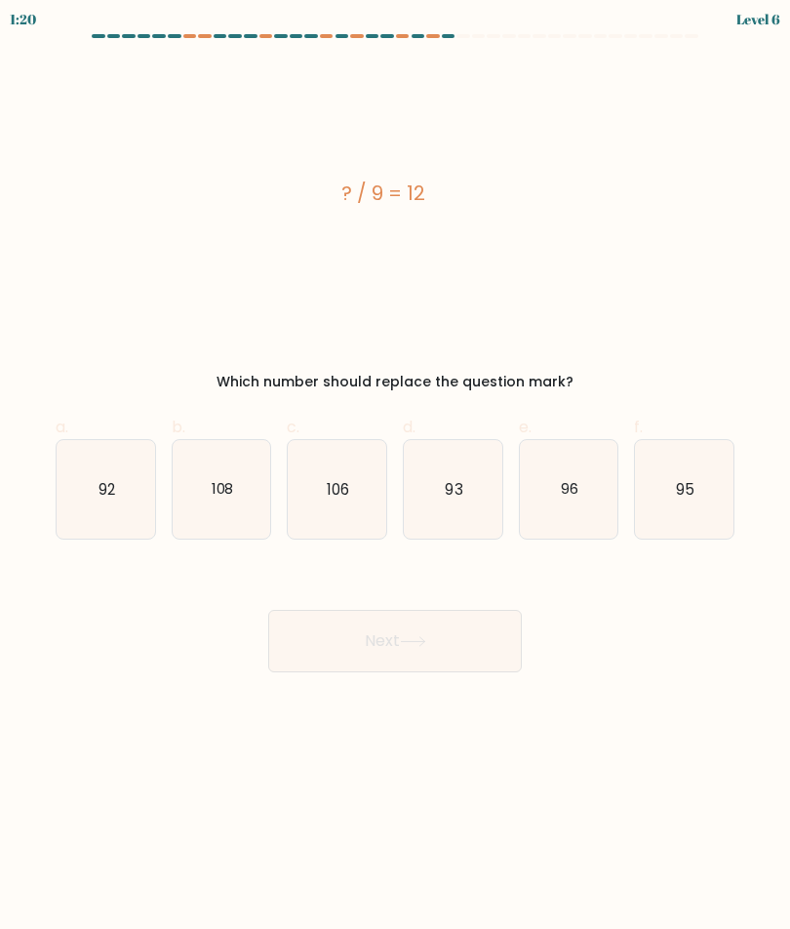
click at [241, 465] on icon "108" at bounding box center [222, 489] width 99 height 99
click at [395, 465] on input "b. 108" at bounding box center [395, 471] width 1 height 13
radio input "true"
click at [467, 656] on button "Next" at bounding box center [395, 641] width 254 height 62
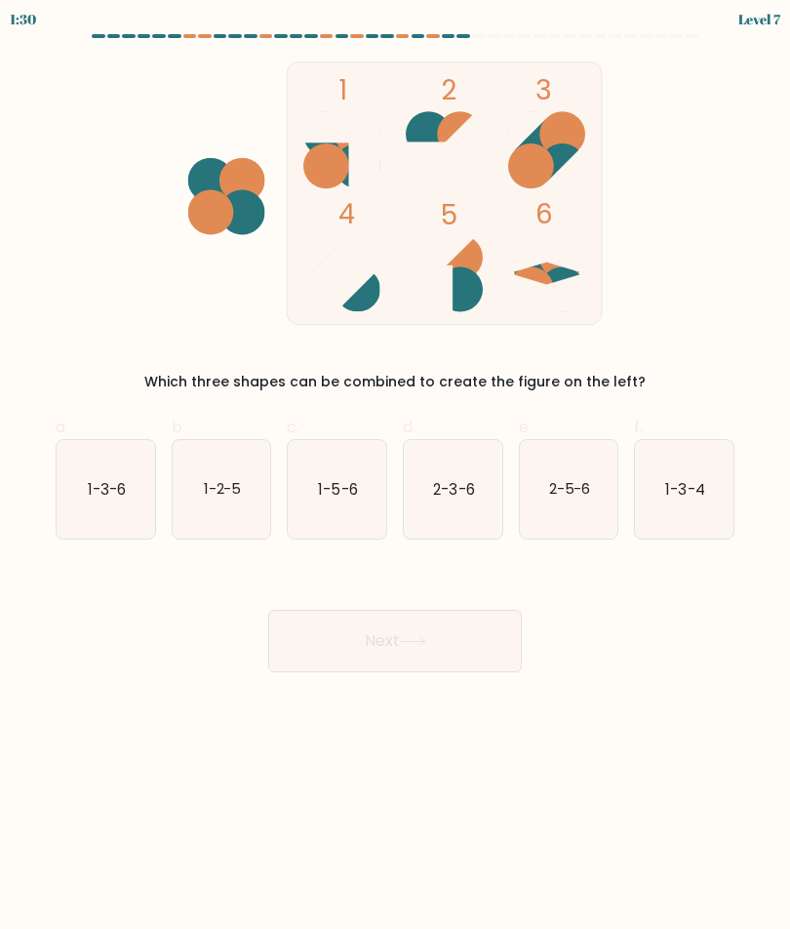
click at [228, 501] on icon "1-2-5" at bounding box center [222, 489] width 99 height 99
click at [395, 477] on input "b. 1-2-5" at bounding box center [395, 471] width 1 height 13
radio input "true"
click at [481, 654] on button "Next" at bounding box center [395, 641] width 254 height 62
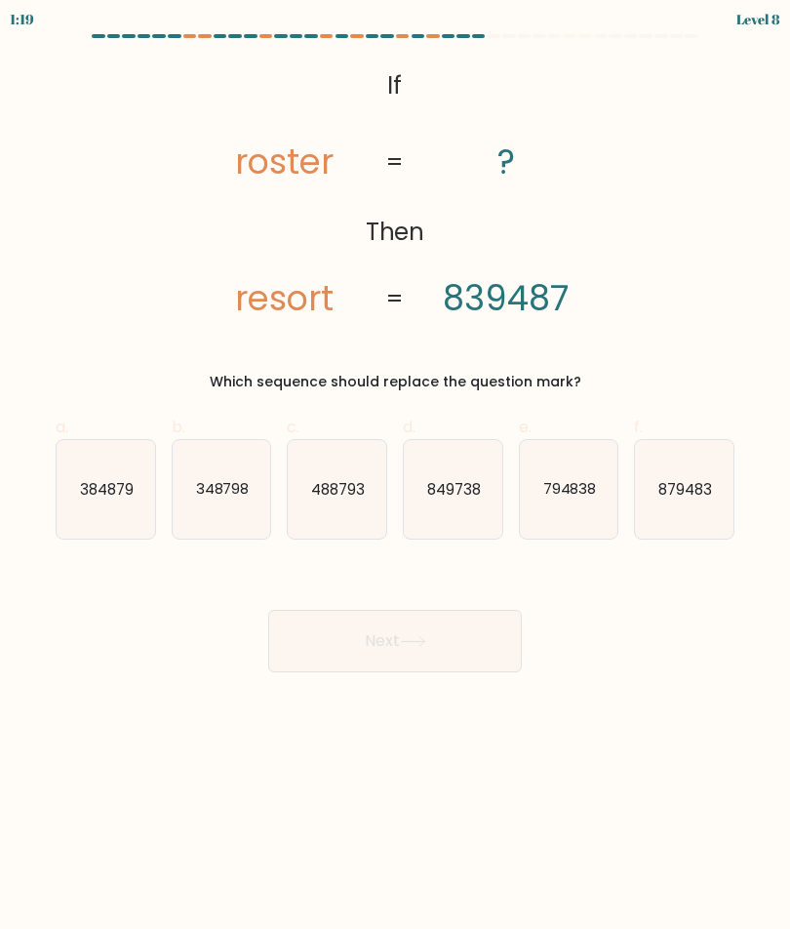
click at [438, 484] on text "849738" at bounding box center [454, 488] width 54 height 20
click at [396, 477] on input "d. 849738" at bounding box center [395, 471] width 1 height 13
radio input "true"
click at [483, 653] on button "Next" at bounding box center [395, 641] width 254 height 62
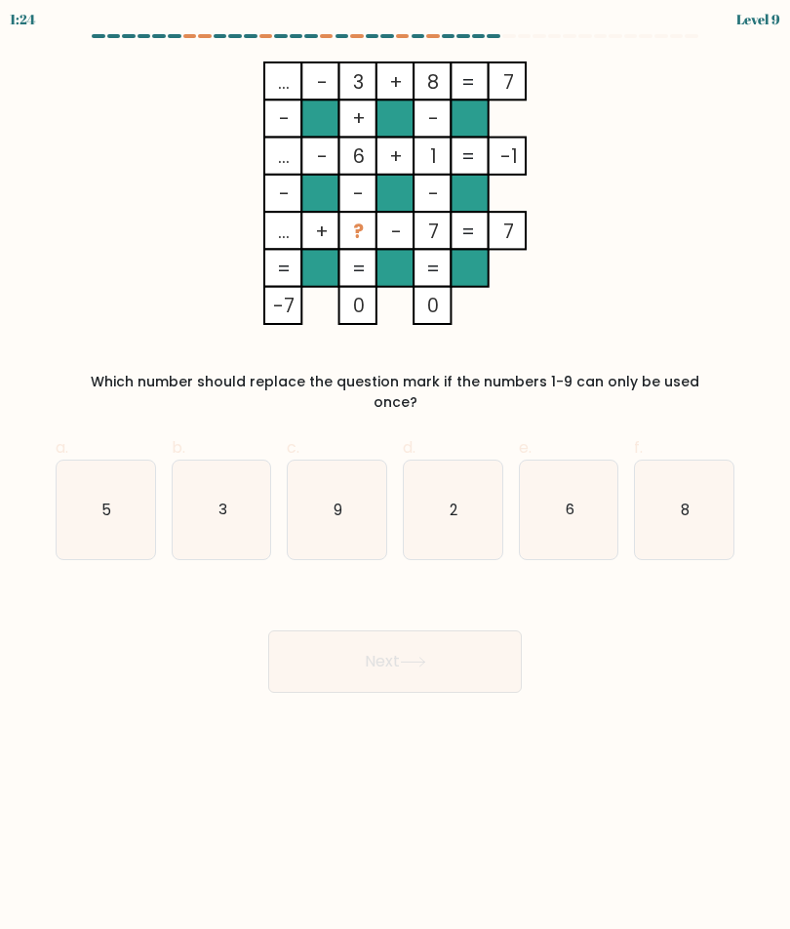
click at [303, 477] on icon "9" at bounding box center [337, 510] width 99 height 99
click at [395, 477] on input "c. 9" at bounding box center [395, 471] width 1 height 13
radio input "true"
click at [696, 498] on icon "8" at bounding box center [684, 510] width 99 height 99
click at [396, 477] on input "f. 8" at bounding box center [395, 471] width 1 height 13
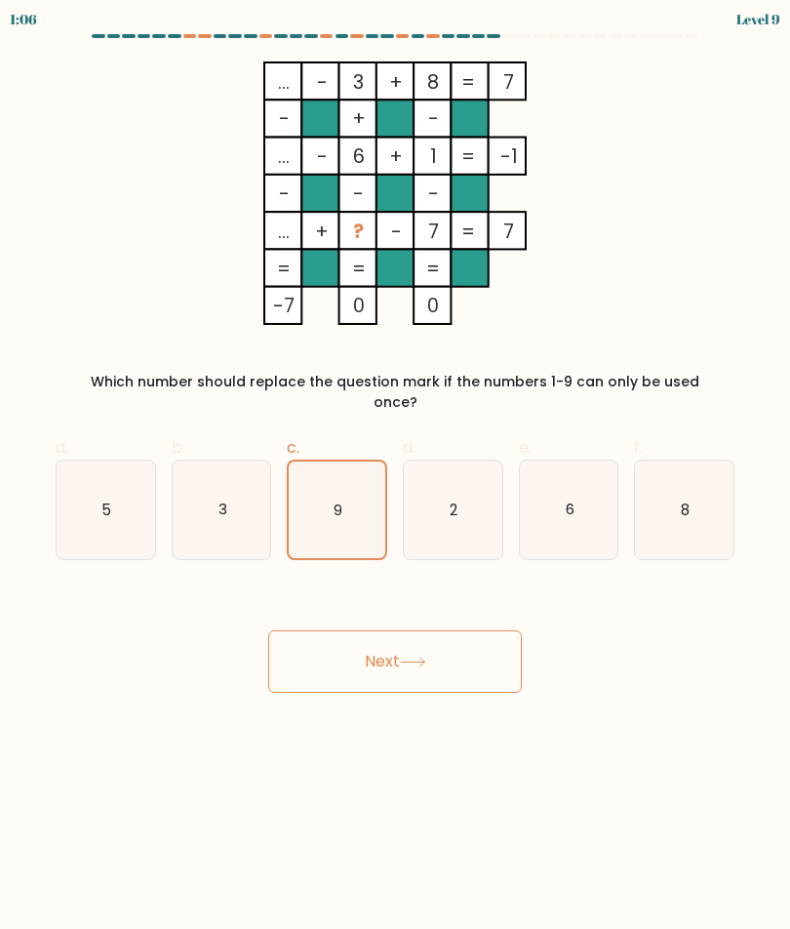
radio input "true"
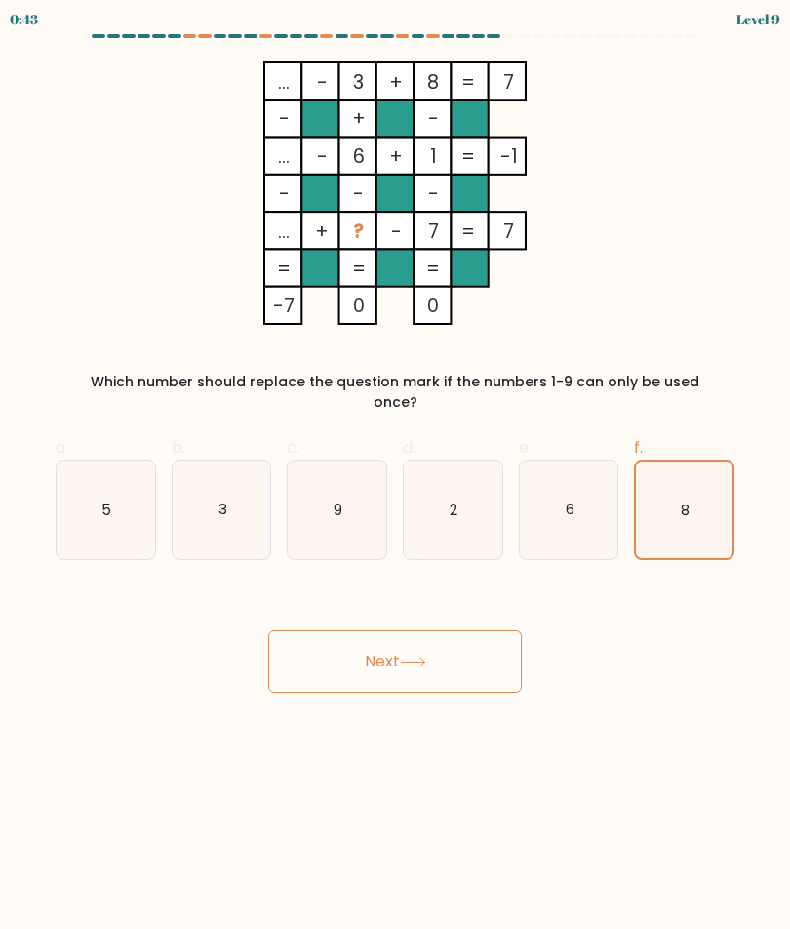
click at [355, 497] on icon "9" at bounding box center [337, 510] width 99 height 99
click at [395, 477] on input "c. 9" at bounding box center [395, 471] width 1 height 13
radio input "true"
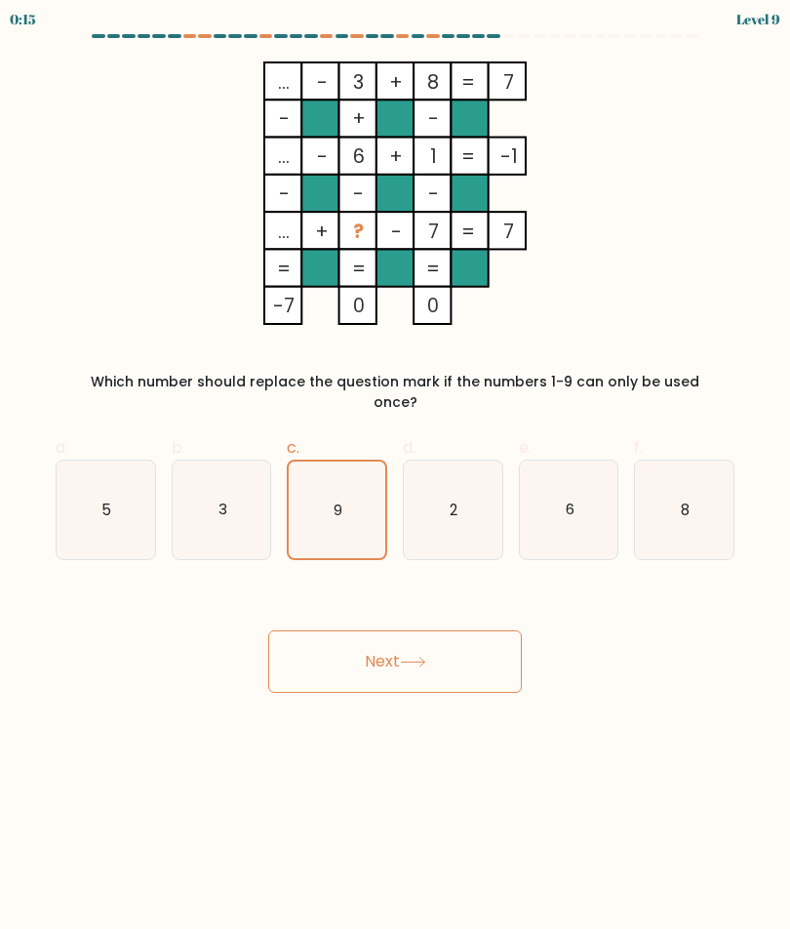
click at [435, 659] on button "Next" at bounding box center [395, 661] width 254 height 62
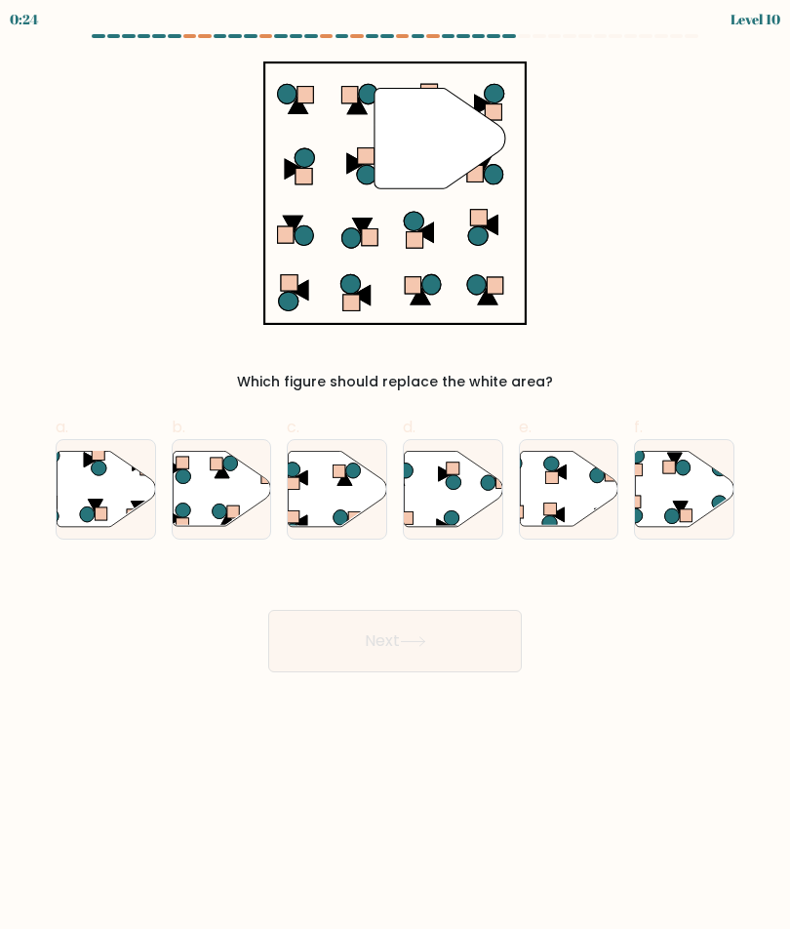
click at [110, 475] on icon at bounding box center [106, 488] width 99 height 75
click at [395, 475] on input "a." at bounding box center [395, 471] width 1 height 13
radio input "true"
click at [275, 648] on button "Next" at bounding box center [395, 641] width 254 height 62
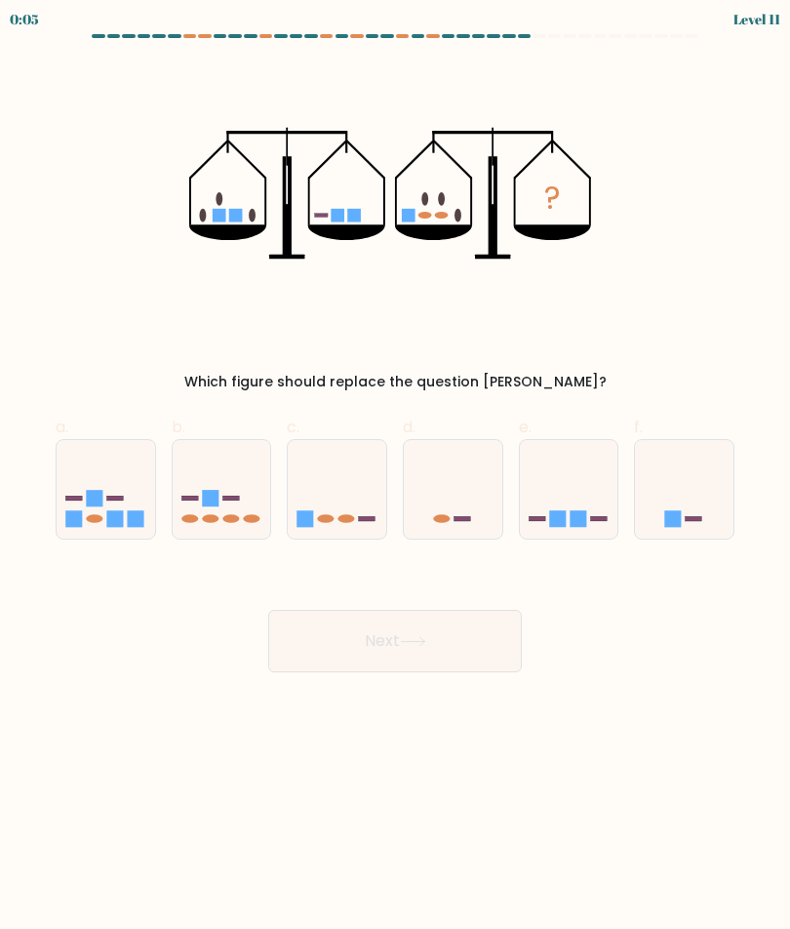
click at [453, 520] on icon at bounding box center [453, 489] width 99 height 81
click at [396, 477] on input "d." at bounding box center [395, 471] width 1 height 13
radio input "true"
click at [415, 660] on button "Next" at bounding box center [395, 641] width 254 height 62
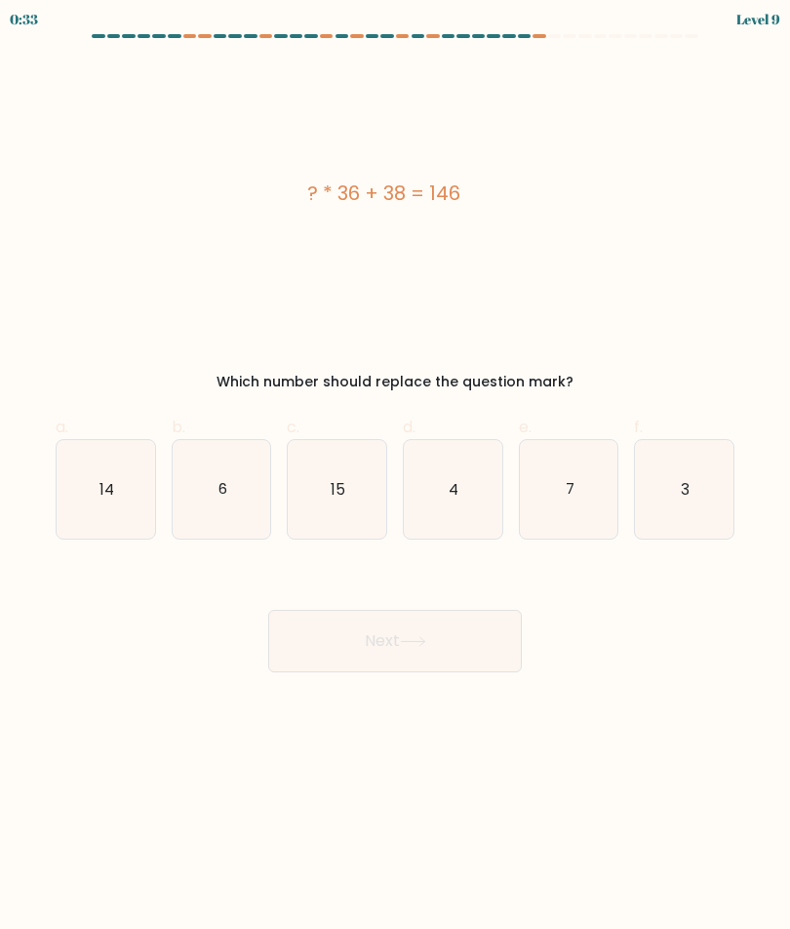
click at [694, 510] on icon "3" at bounding box center [684, 489] width 99 height 99
click at [396, 477] on input "f. 3" at bounding box center [395, 471] width 1 height 13
radio input "true"
click at [426, 633] on button "Next" at bounding box center [395, 641] width 254 height 62
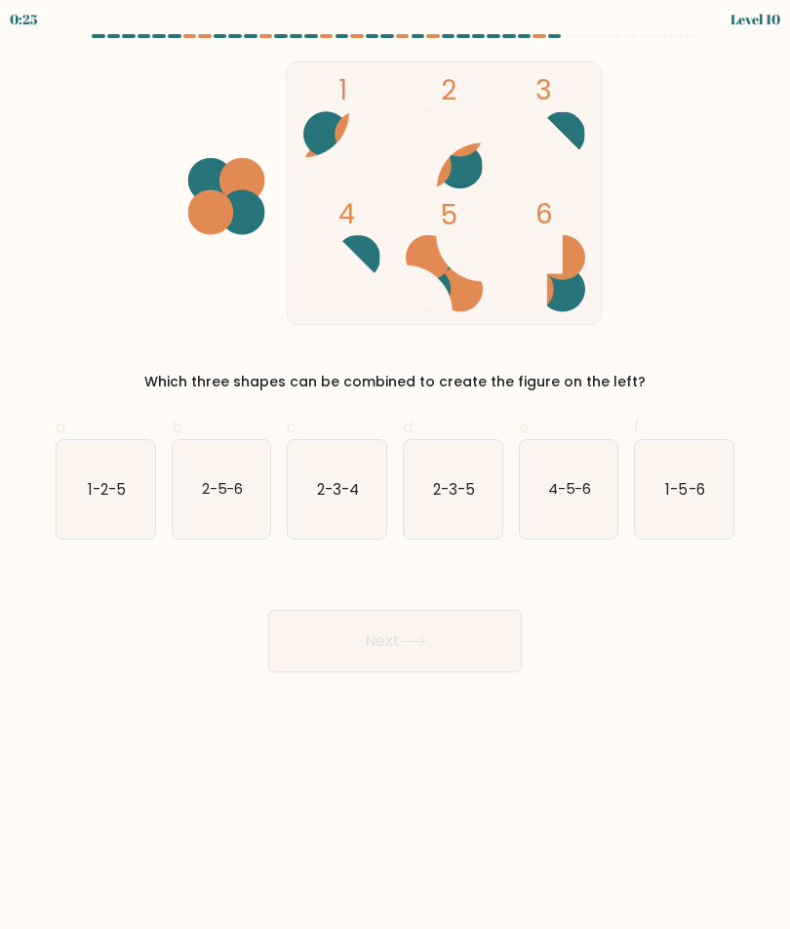
click at [117, 500] on icon "1-2-5" at bounding box center [106, 489] width 99 height 99
click at [395, 477] on input "a. 1-2-5" at bounding box center [395, 471] width 1 height 13
radio input "true"
click at [483, 649] on button "Next" at bounding box center [395, 641] width 254 height 62
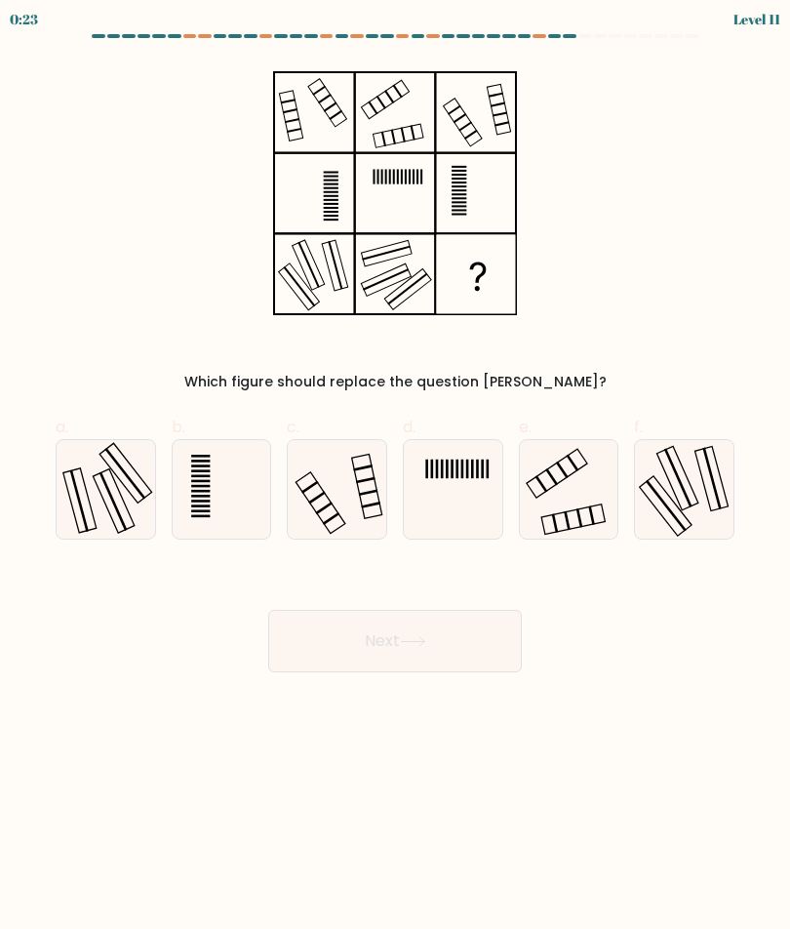
click at [668, 479] on rect at bounding box center [678, 477] width 41 height 63
click at [396, 477] on input "f." at bounding box center [395, 471] width 1 height 13
radio input "true"
click at [465, 667] on button "Next" at bounding box center [395, 641] width 254 height 62
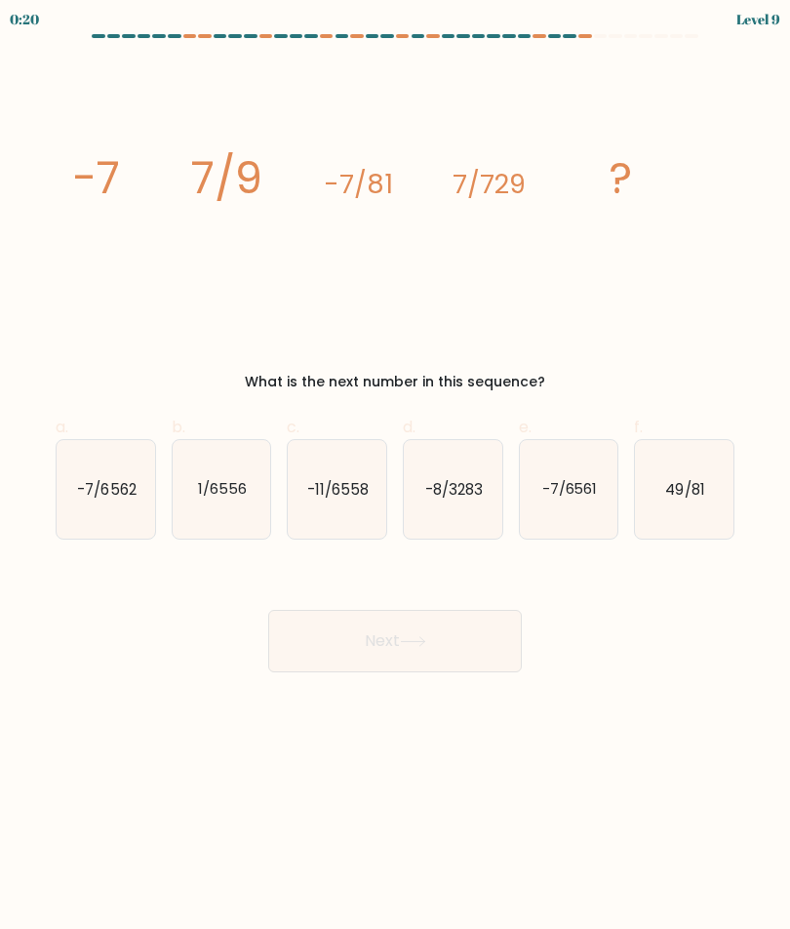
click at [576, 518] on icon "-7/6561" at bounding box center [569, 489] width 99 height 99
click at [396, 477] on input "e. -7/6561" at bounding box center [395, 471] width 1 height 13
radio input "true"
click at [501, 654] on button "Next" at bounding box center [395, 641] width 254 height 62
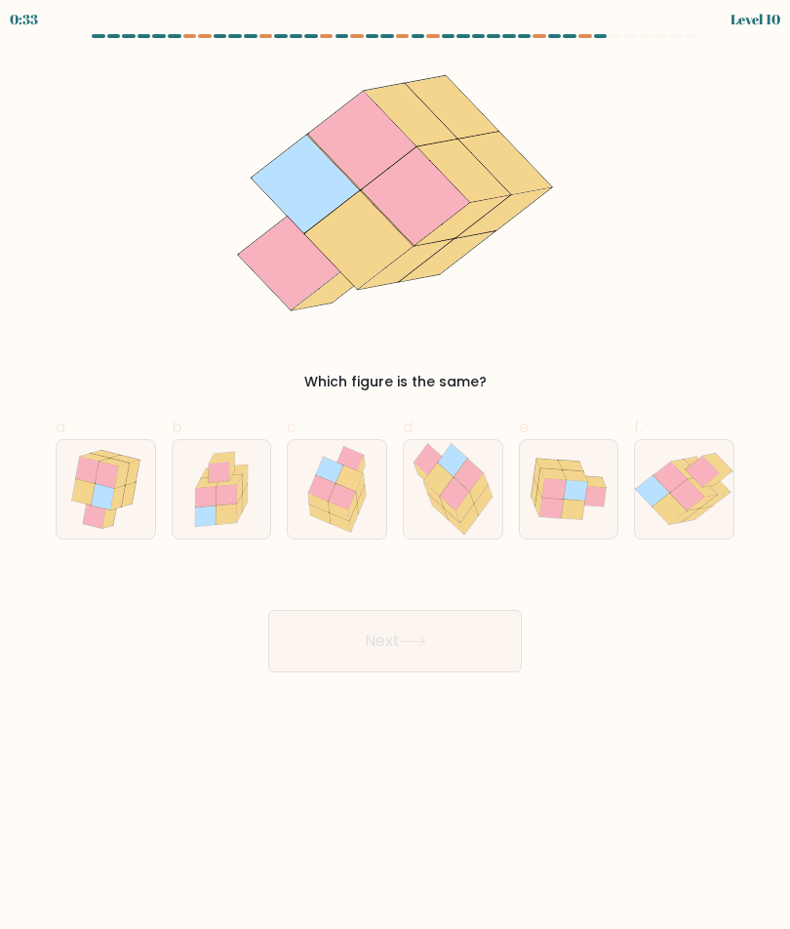
click at [451, 484] on icon at bounding box center [454, 493] width 29 height 33
click at [396, 477] on input "d." at bounding box center [395, 471] width 1 height 13
radio input "true"
click at [479, 628] on button "Next" at bounding box center [395, 641] width 254 height 62
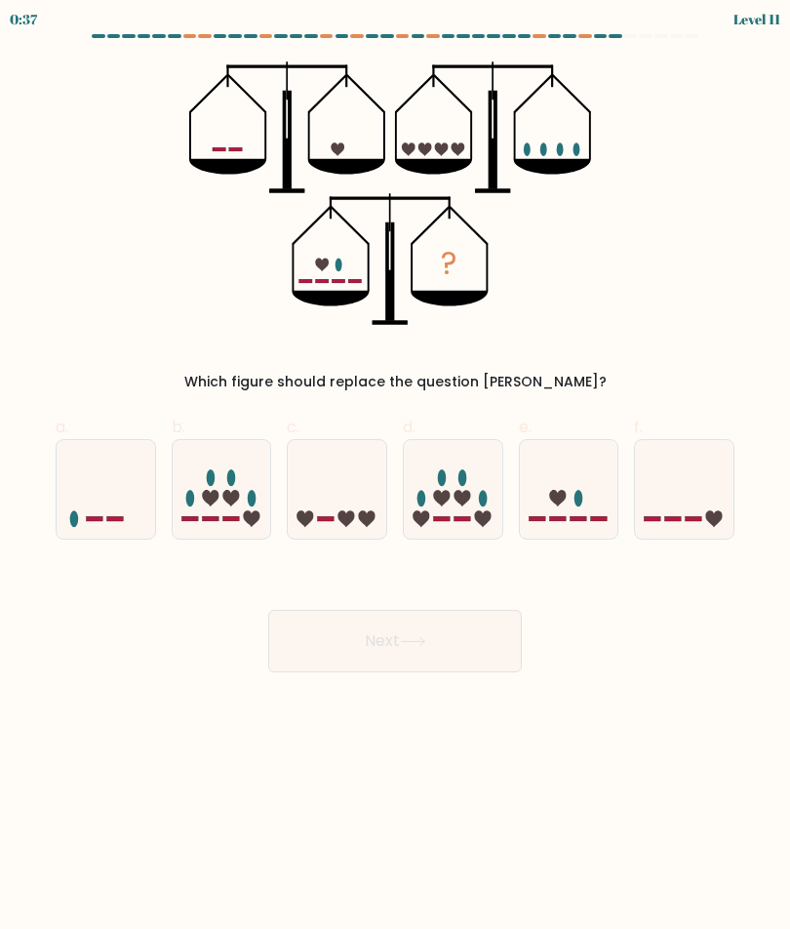
click at [246, 503] on icon at bounding box center [222, 489] width 99 height 81
click at [395, 477] on input "b." at bounding box center [395, 471] width 1 height 13
radio input "true"
click at [352, 523] on icon at bounding box center [337, 489] width 99 height 81
click at [395, 477] on input "c." at bounding box center [395, 471] width 1 height 13
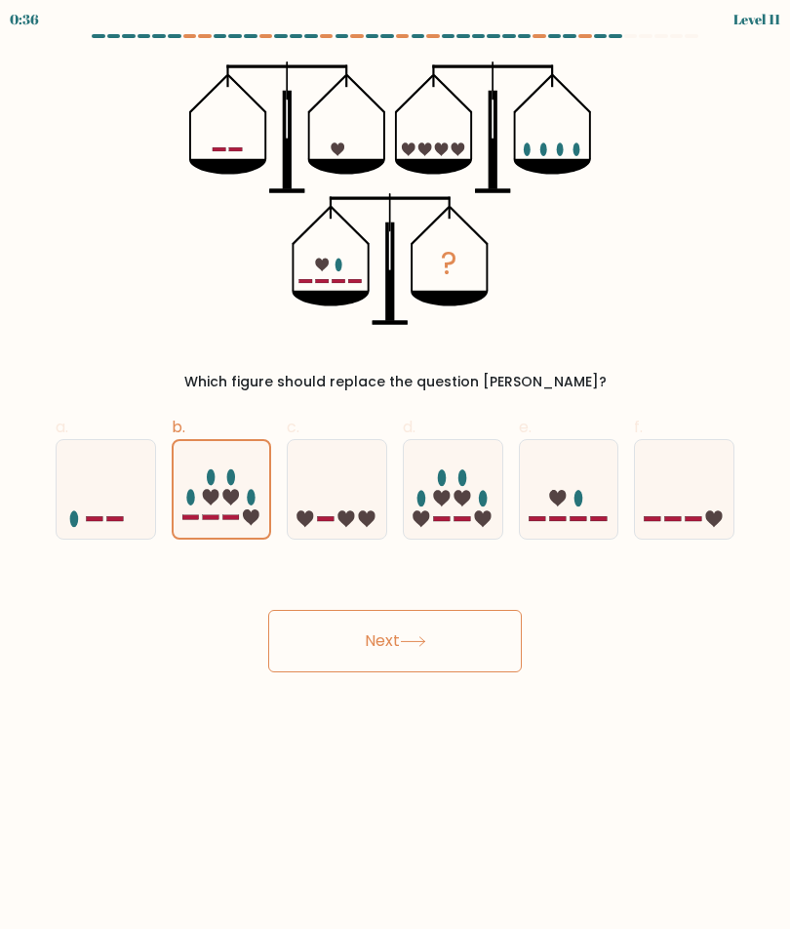
radio input "true"
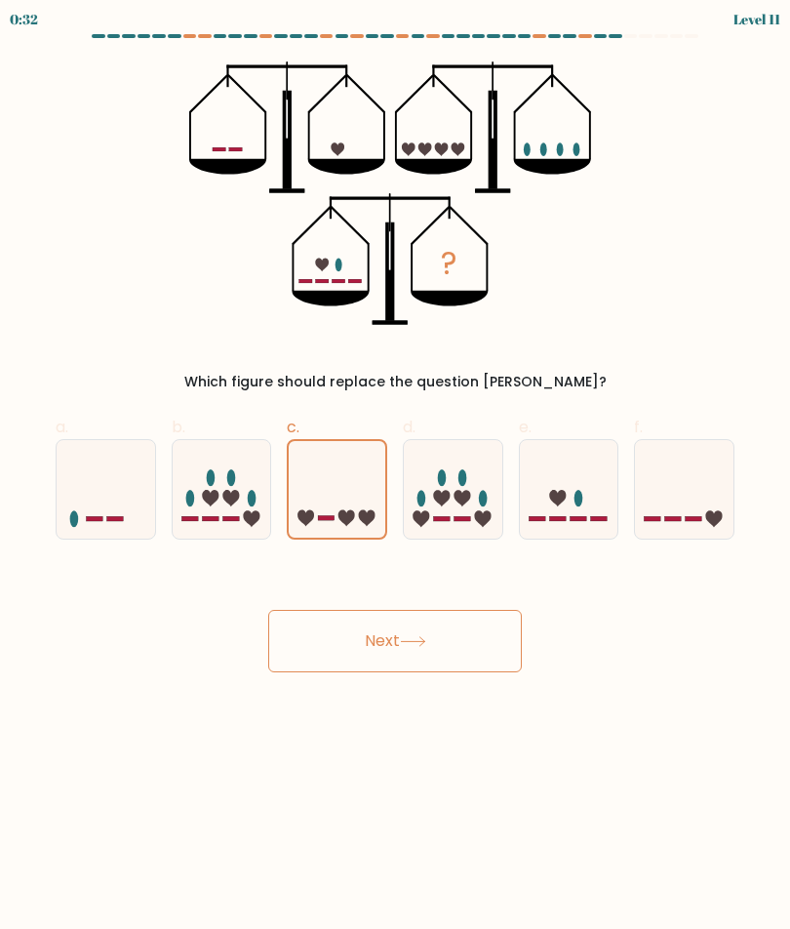
click at [700, 521] on rect at bounding box center [694, 518] width 17 height 5
click at [396, 477] on input "f." at bounding box center [395, 471] width 1 height 13
radio input "true"
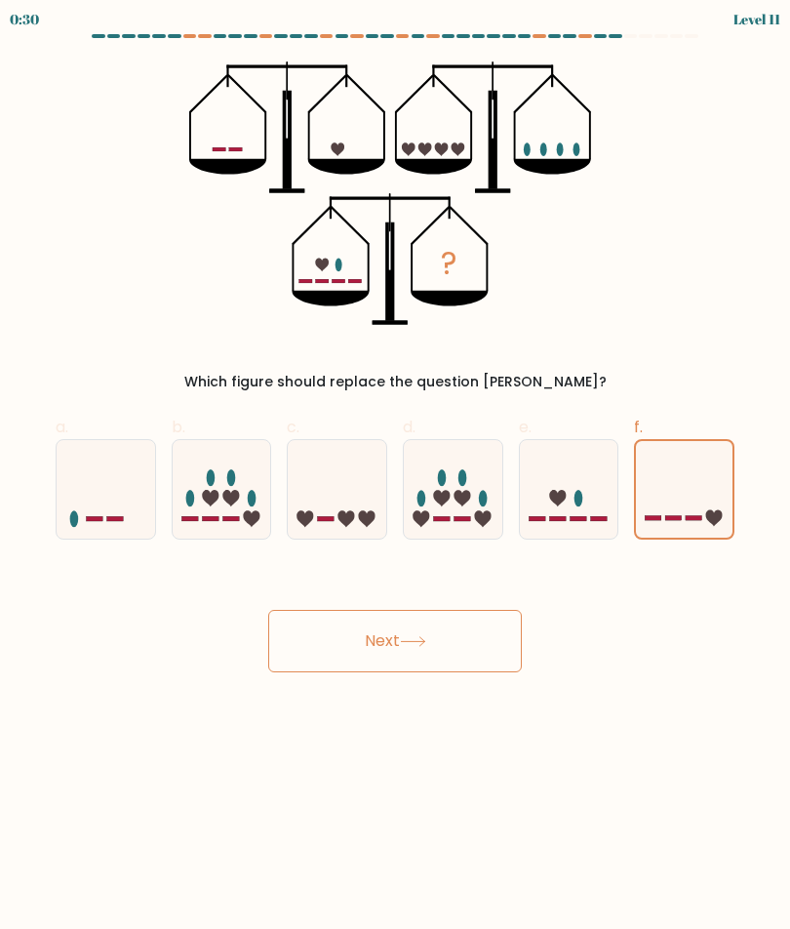
click at [490, 531] on div at bounding box center [453, 489] width 101 height 101
click at [396, 477] on input "d." at bounding box center [395, 471] width 1 height 13
radio input "true"
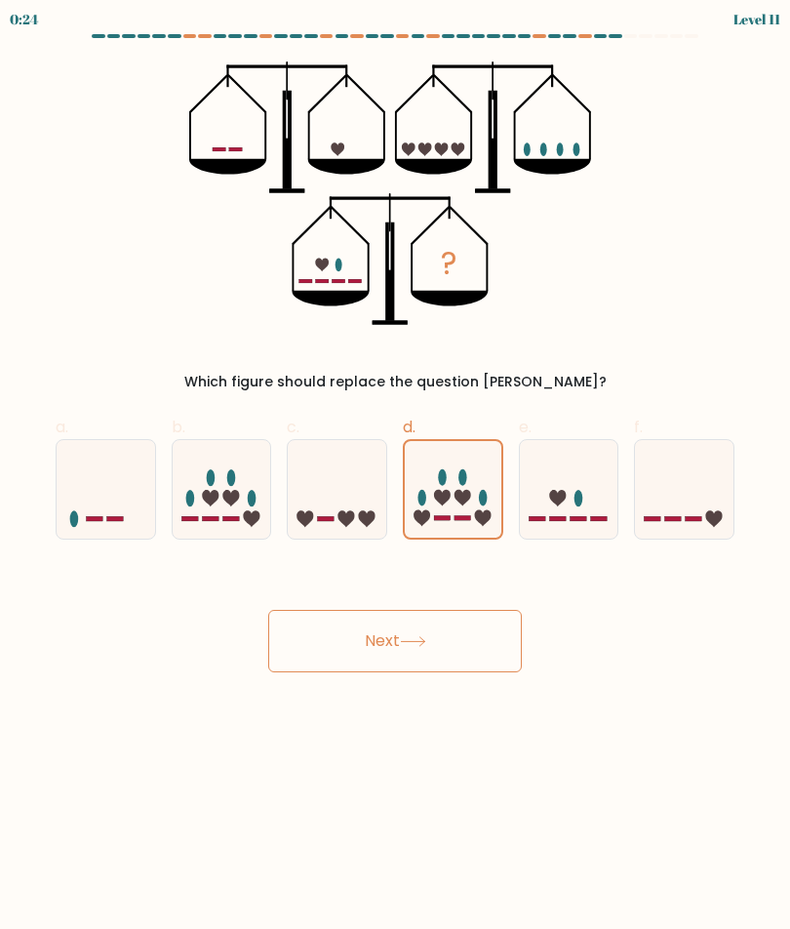
click at [492, 650] on button "Next" at bounding box center [395, 641] width 254 height 62
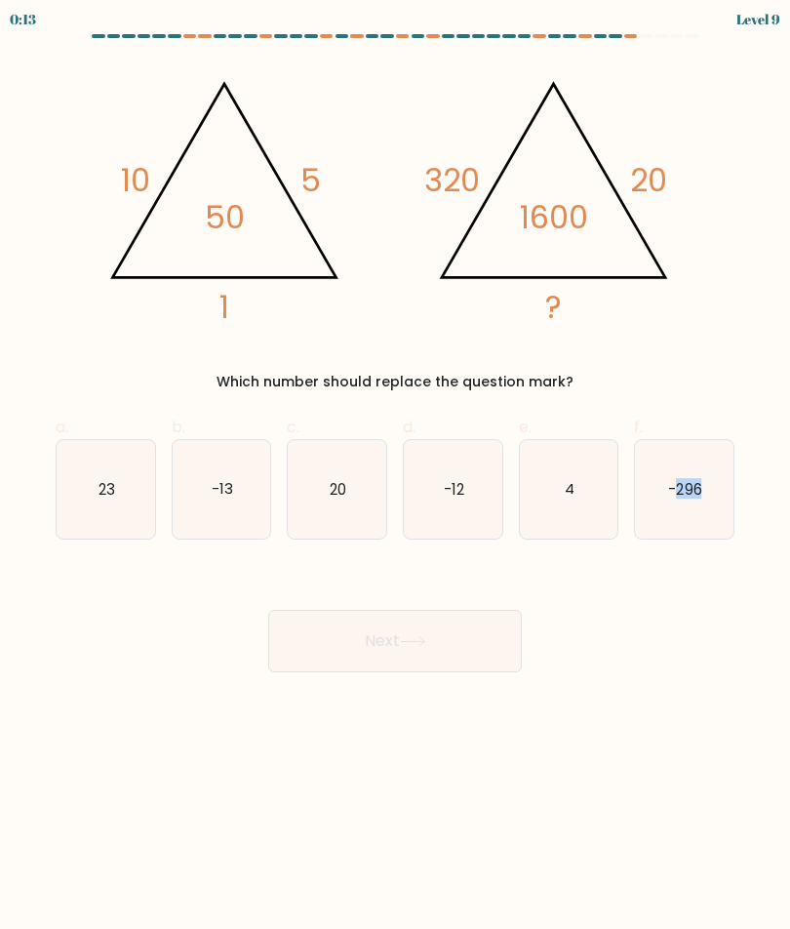
click at [569, 503] on icon "4" at bounding box center [569, 489] width 99 height 99
click at [396, 477] on input "e. 4" at bounding box center [395, 471] width 1 height 13
radio input "true"
click at [431, 648] on button "Next" at bounding box center [395, 641] width 254 height 62
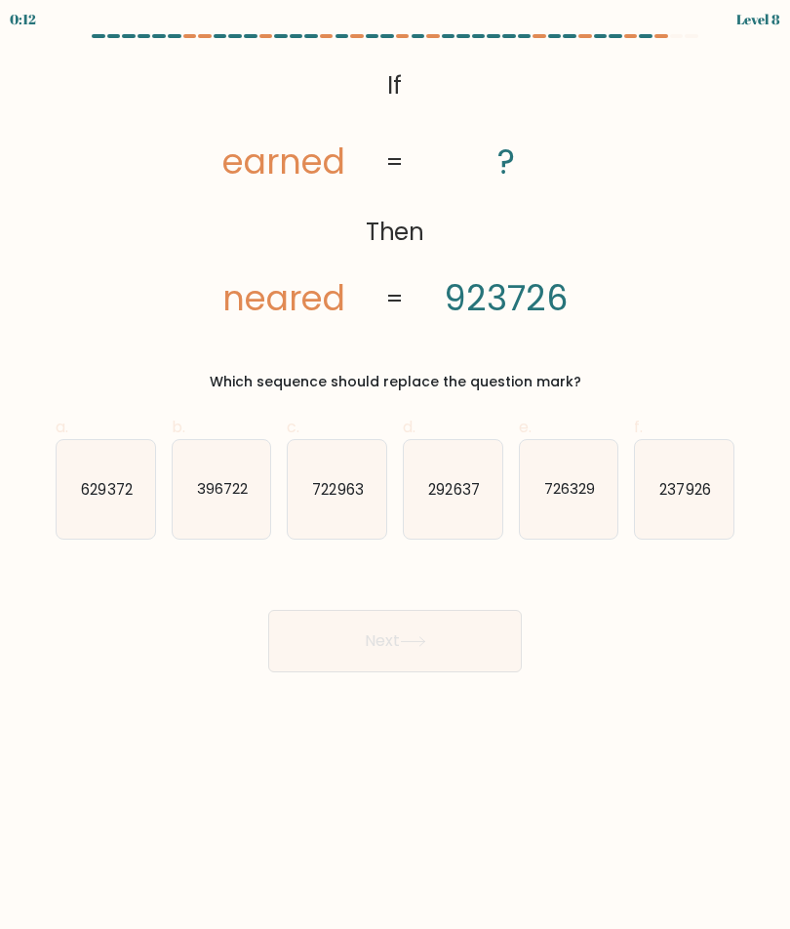
click at [709, 508] on icon "237926" at bounding box center [684, 489] width 99 height 99
click at [396, 477] on input "f. 237926" at bounding box center [395, 471] width 1 height 13
radio input "true"
click at [455, 653] on button "Next" at bounding box center [395, 641] width 254 height 62
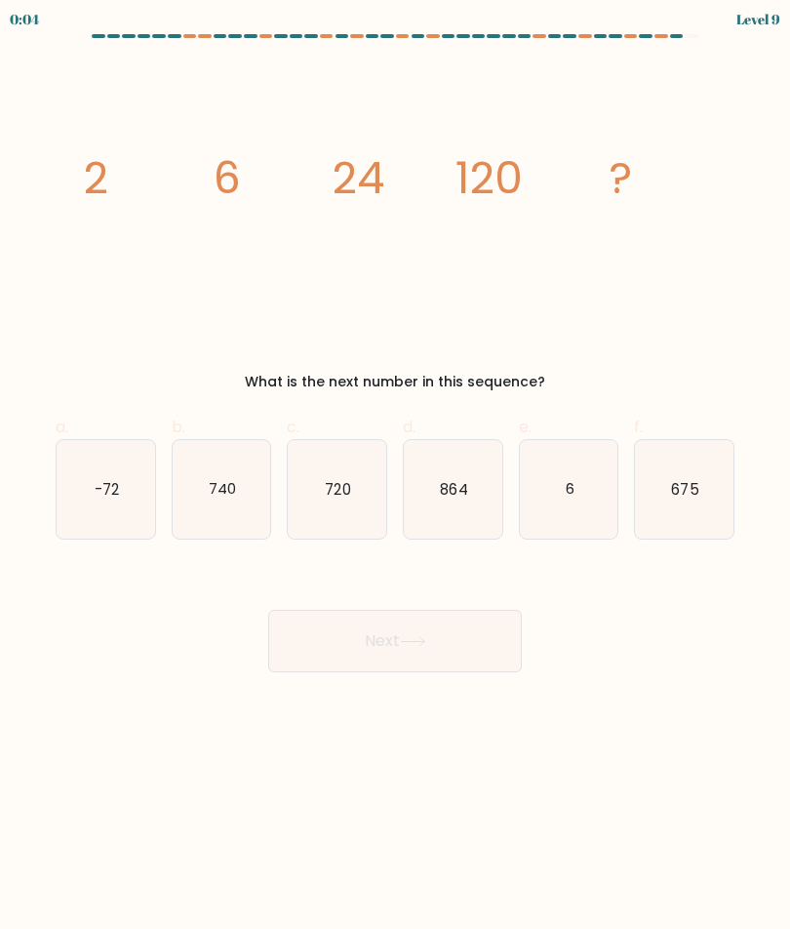
click at [613, 500] on icon "6" at bounding box center [569, 489] width 99 height 99
click at [396, 477] on input "e. 6" at bounding box center [395, 471] width 1 height 13
radio input "true"
click at [432, 658] on button "Next" at bounding box center [395, 641] width 254 height 62
click at [491, 656] on button "Next" at bounding box center [395, 641] width 254 height 62
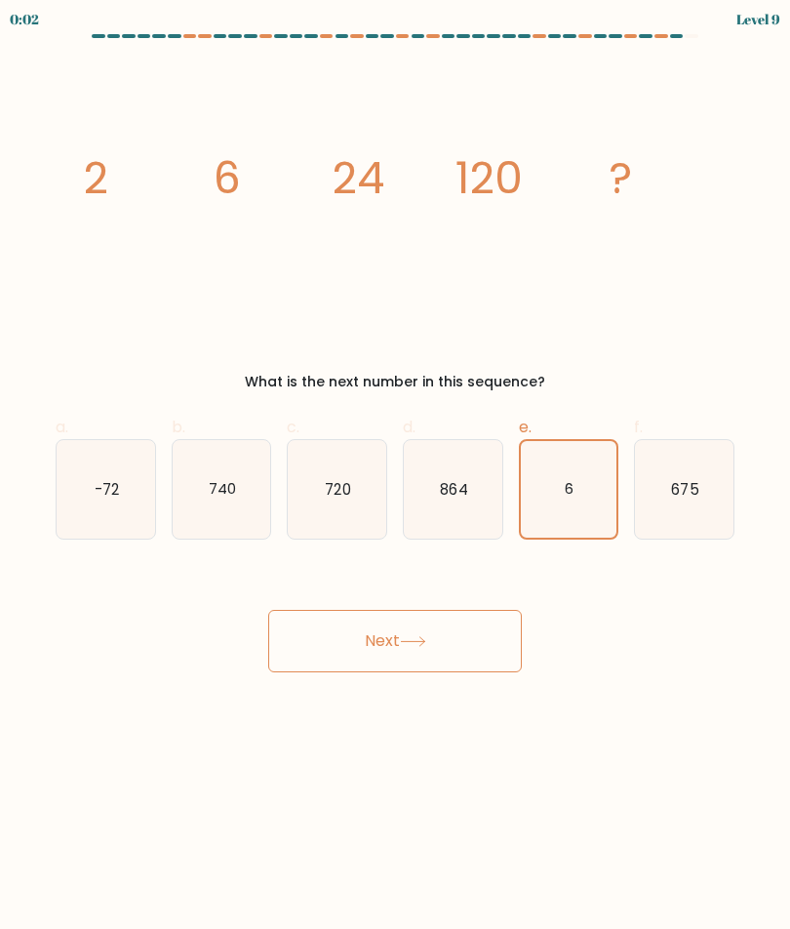
click at [482, 657] on button "Next" at bounding box center [395, 641] width 254 height 62
click at [482, 656] on button "Next" at bounding box center [395, 641] width 254 height 62
click at [477, 642] on button "Next" at bounding box center [395, 641] width 254 height 62
click at [454, 659] on button "Next" at bounding box center [395, 641] width 254 height 62
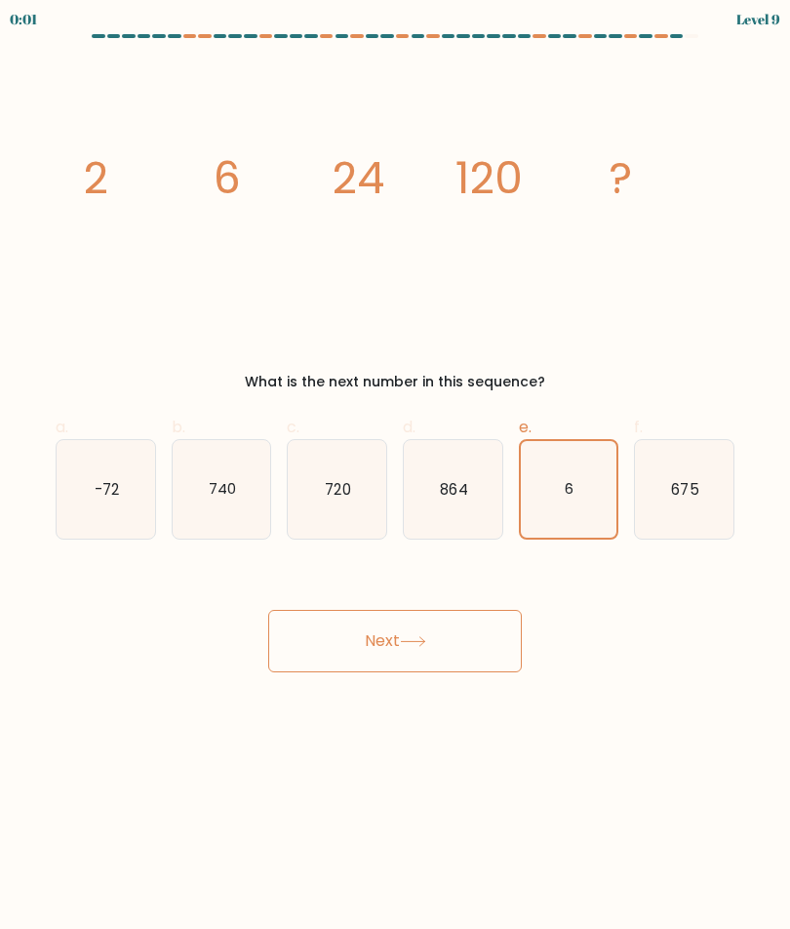
click at [447, 654] on button "Next" at bounding box center [395, 641] width 254 height 62
click at [460, 653] on button "Next" at bounding box center [395, 641] width 254 height 62
click at [460, 652] on button "Next" at bounding box center [395, 641] width 254 height 62
click at [440, 654] on button "Next" at bounding box center [395, 641] width 254 height 62
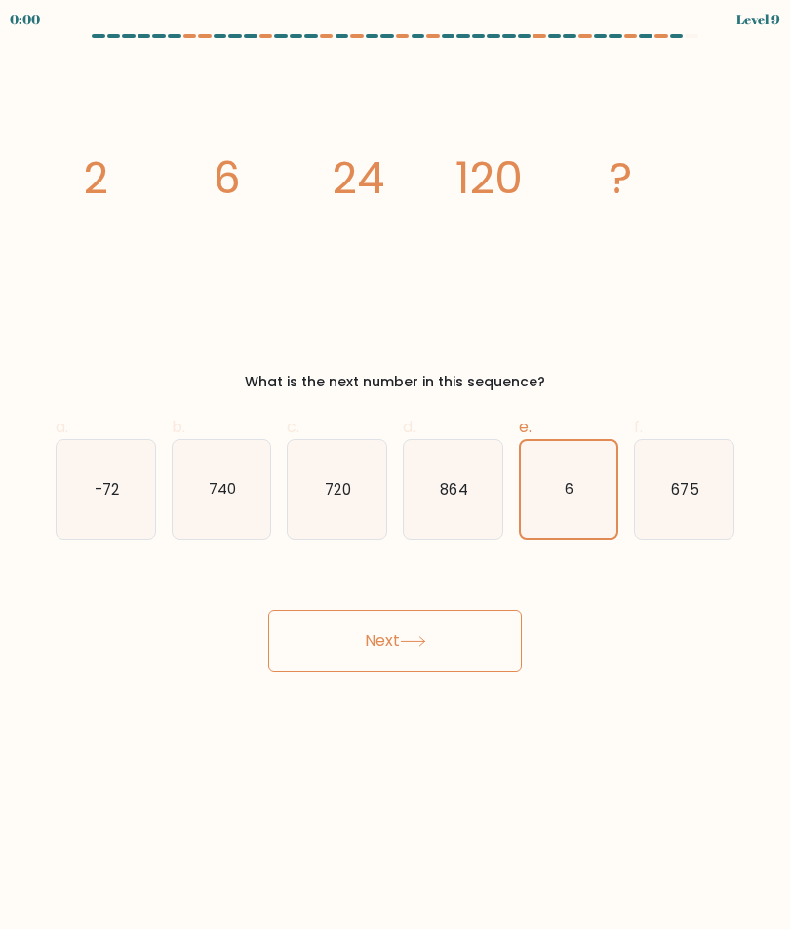
click at [439, 654] on button "Next" at bounding box center [395, 641] width 254 height 62
click at [438, 640] on button "Next" at bounding box center [395, 641] width 254 height 62
click at [361, 627] on div "Next" at bounding box center [395, 617] width 703 height 109
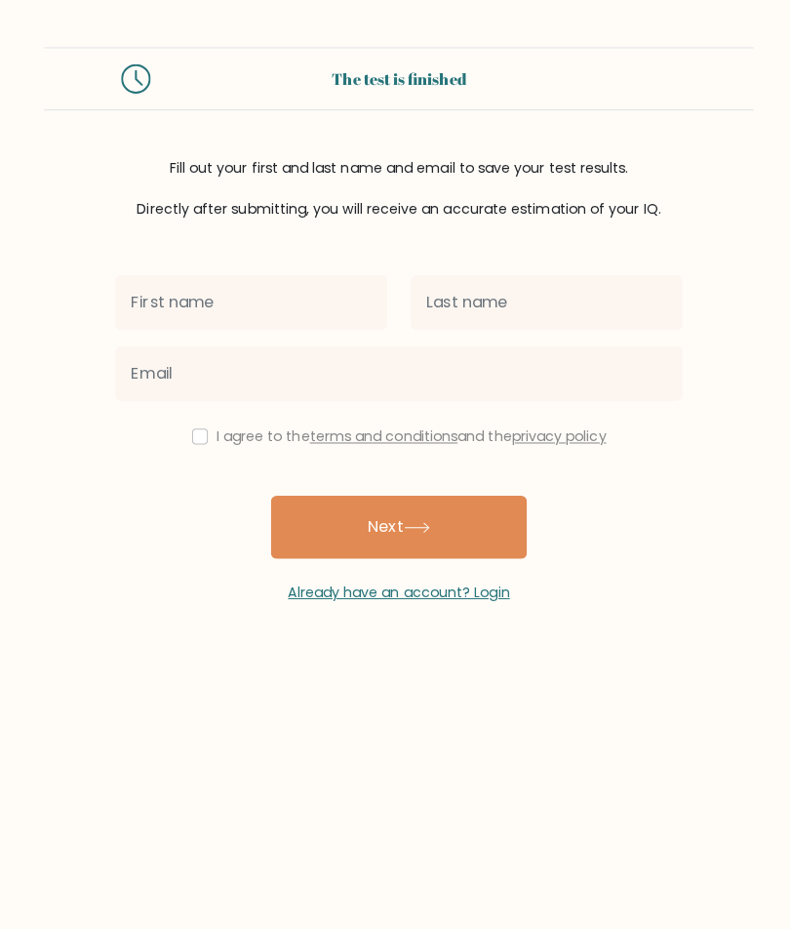
click at [227, 323] on input "text" at bounding box center [248, 299] width 269 height 55
type input "Mary"
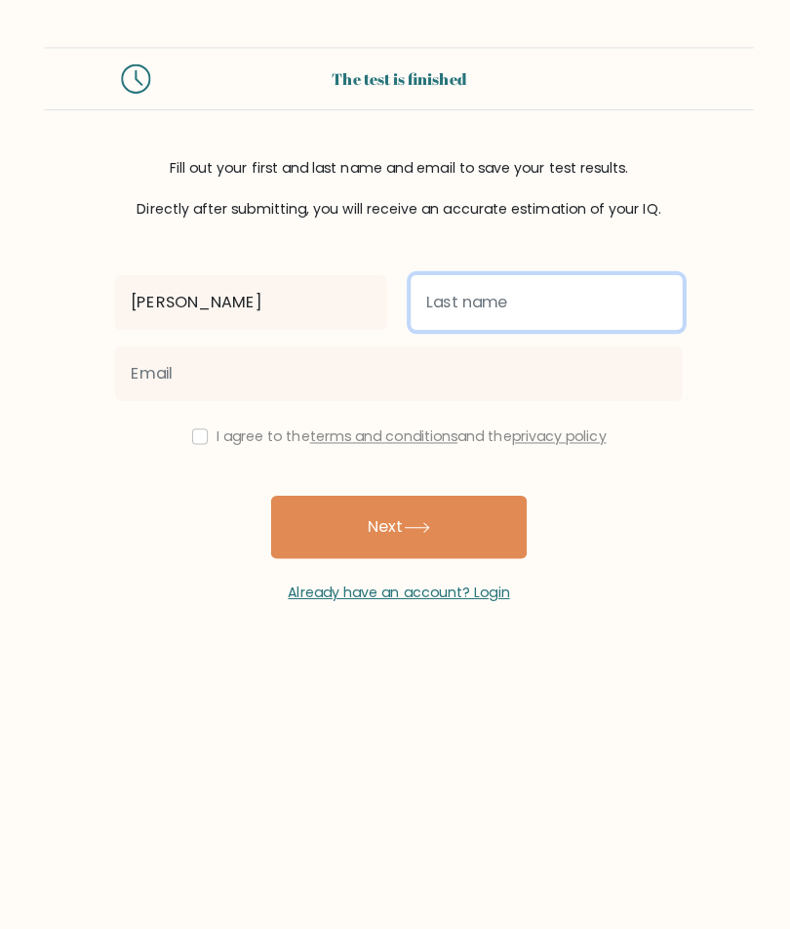
click at [545, 313] on input "text" at bounding box center [541, 299] width 269 height 55
type input "Corpus"
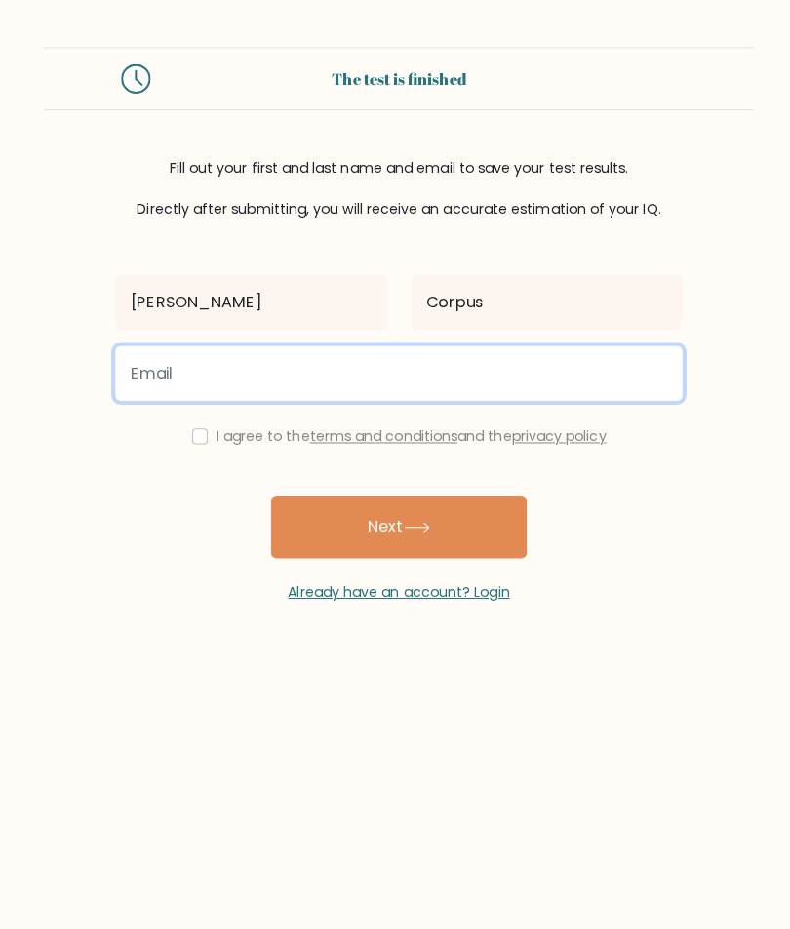
click at [496, 377] on input "email" at bounding box center [395, 370] width 562 height 55
type input "m"
type input "corpusmaryg@gmail.com"
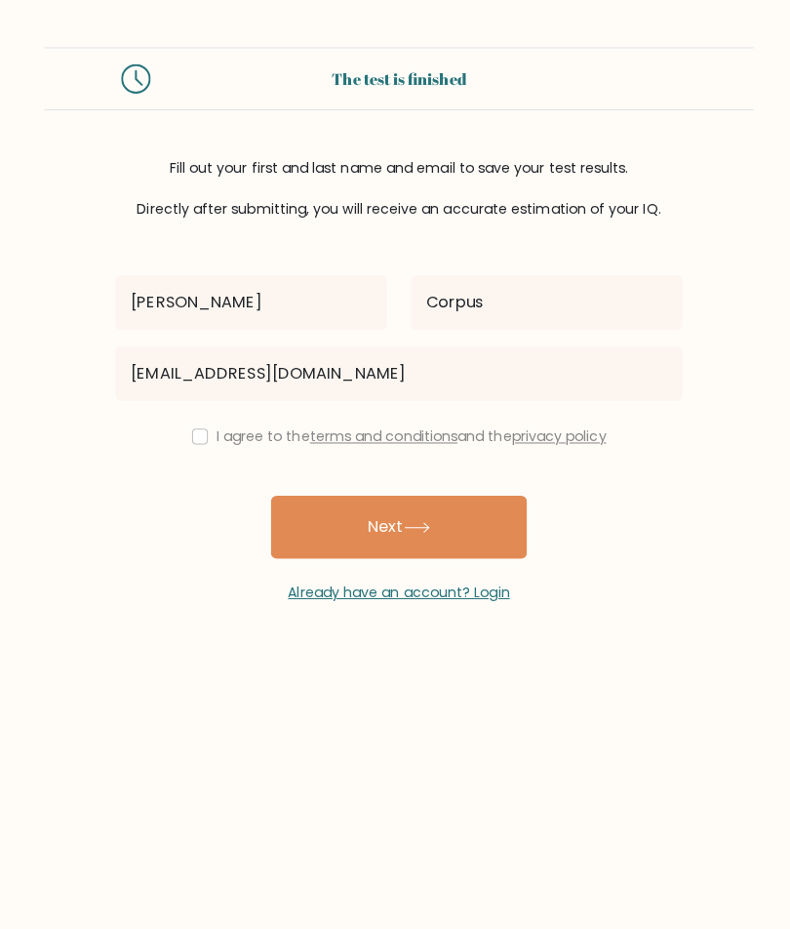
click at [194, 437] on input "checkbox" at bounding box center [198, 433] width 16 height 16
checkbox input "true"
click at [449, 514] on button "Next" at bounding box center [395, 522] width 254 height 62
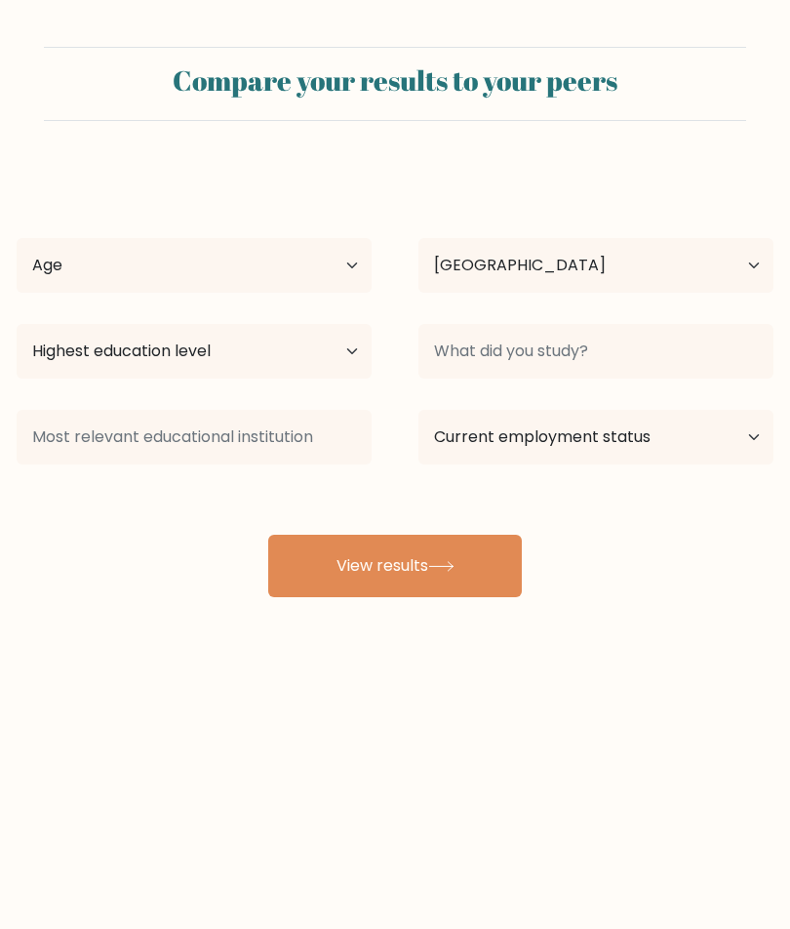
select select "PH"
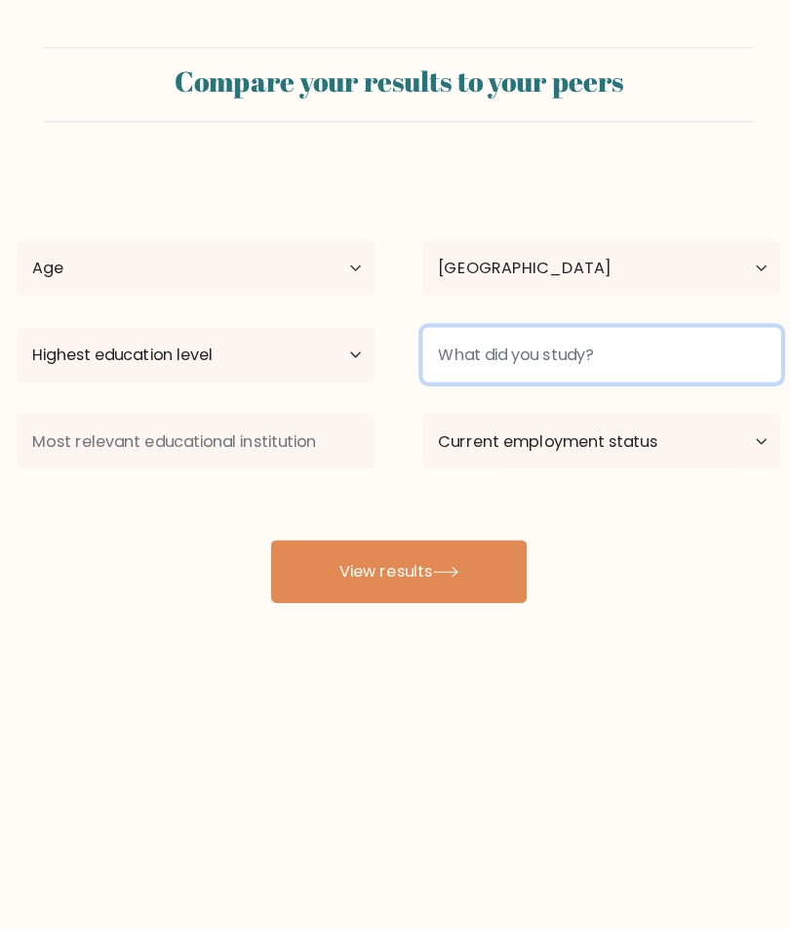
click at [608, 373] on input at bounding box center [596, 351] width 355 height 55
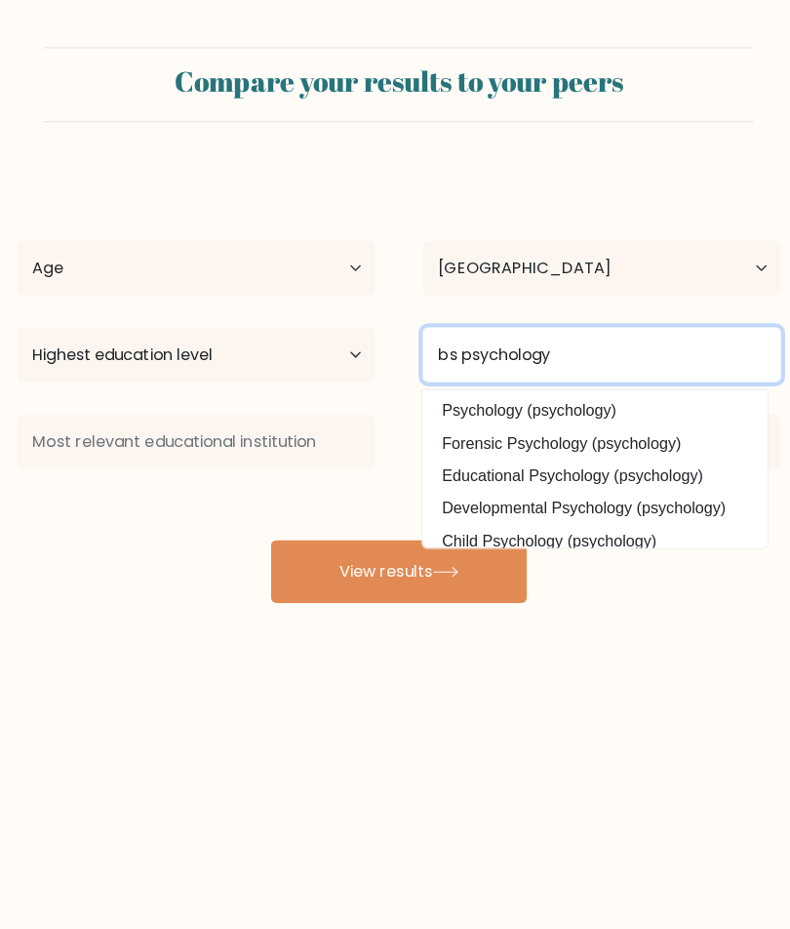
type input "bs psychology"
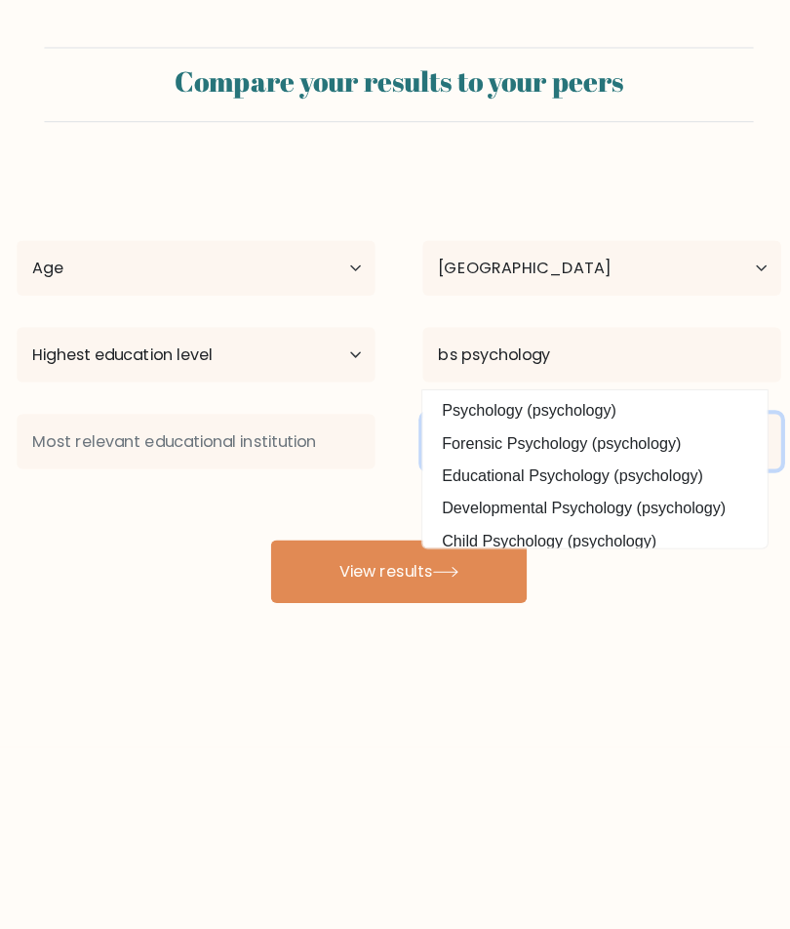
click at [734, 449] on select "Current employment status Employed Student Retired Other / prefer not to answer" at bounding box center [596, 437] width 355 height 55
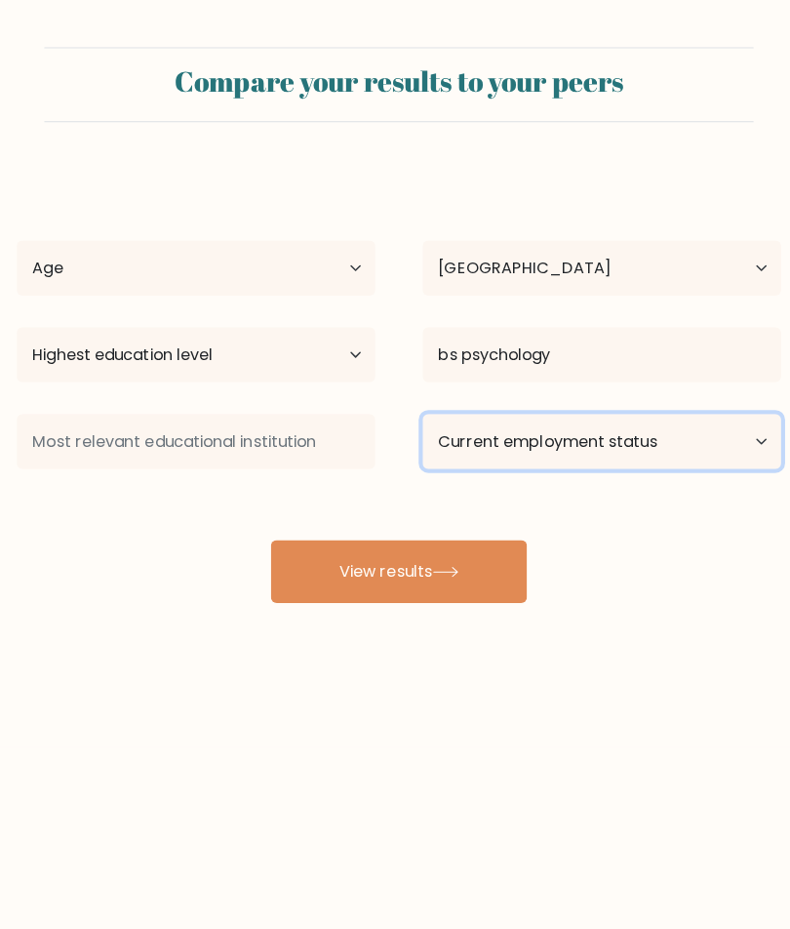
select select "employed"
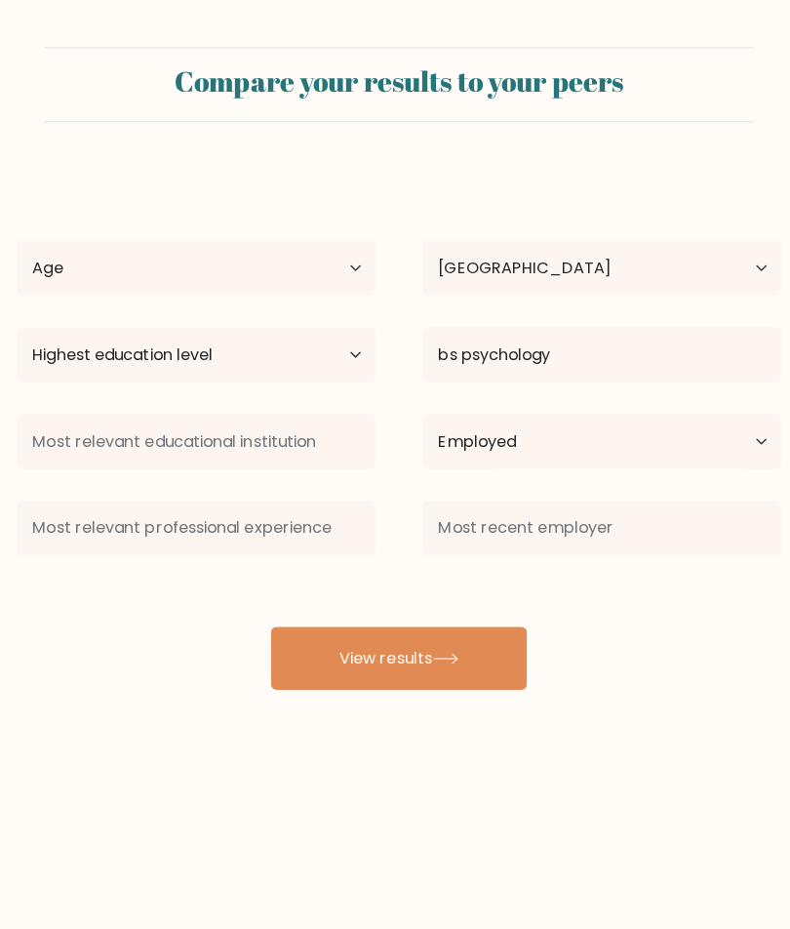
click at [506, 669] on button "View results" at bounding box center [395, 652] width 254 height 62
click at [354, 274] on select "Age Under 18 years old 18-24 years old 25-34 years old 35-44 years old 45-54 ye…" at bounding box center [194, 265] width 355 height 55
select select "25_34"
click at [455, 650] on icon at bounding box center [441, 652] width 26 height 11
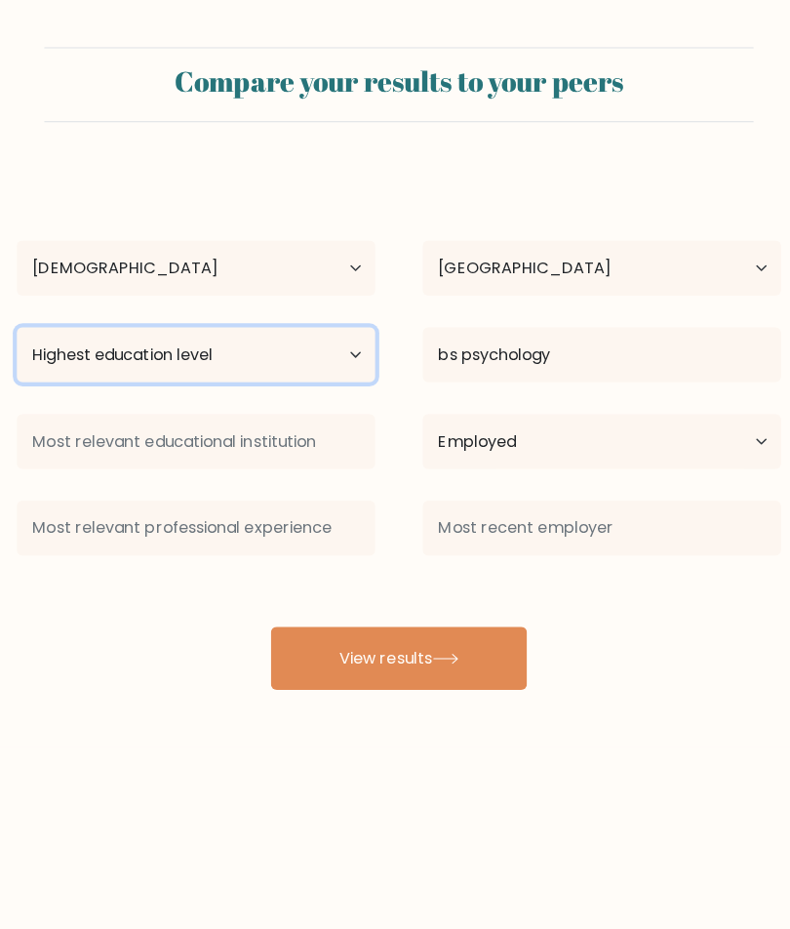
click at [354, 350] on select "Highest education level No schooling Primary Lower Secondary Upper Secondary Oc…" at bounding box center [194, 351] width 355 height 55
select select "bachelors_degree"
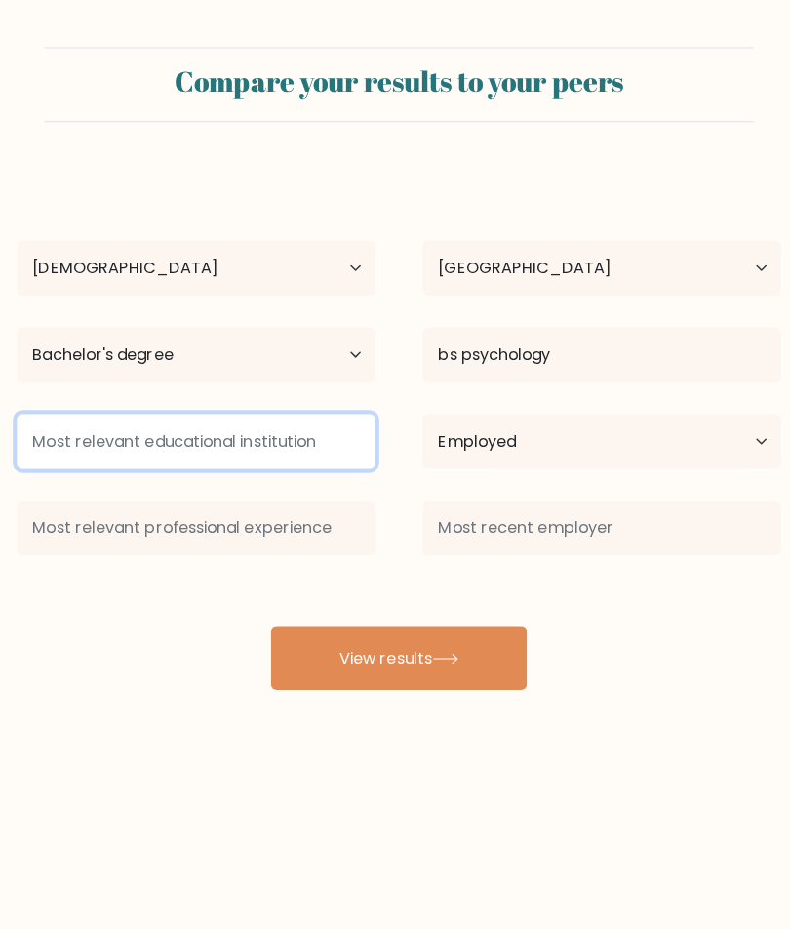
click at [312, 444] on input at bounding box center [194, 437] width 355 height 55
type input "CVSU"
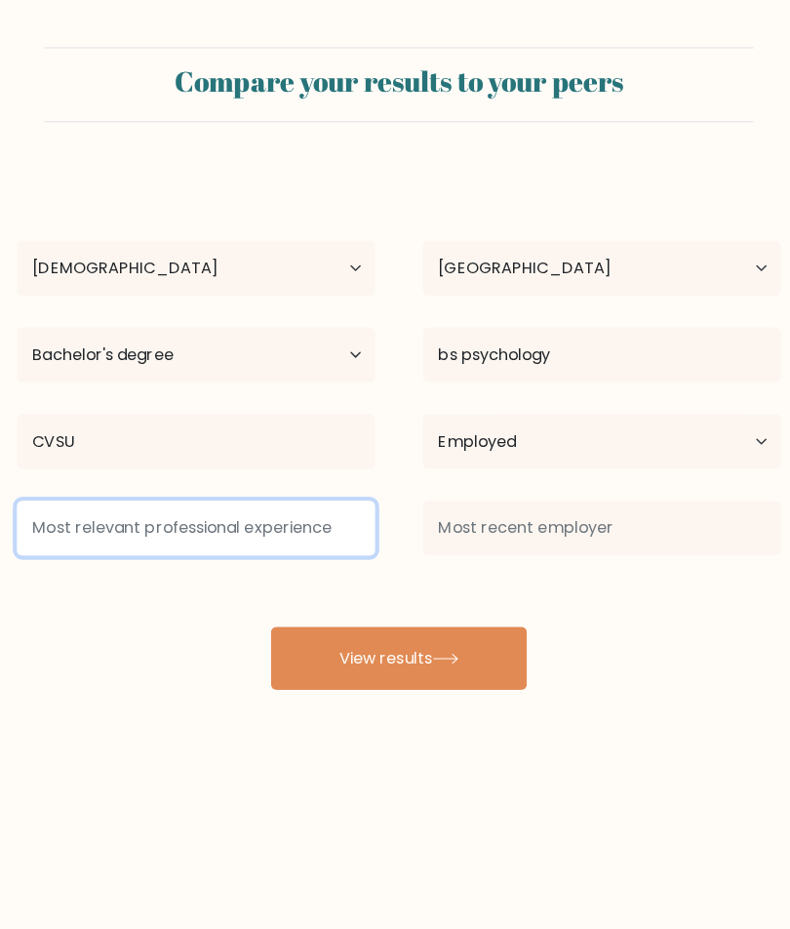
click at [45, 517] on input at bounding box center [194, 523] width 355 height 55
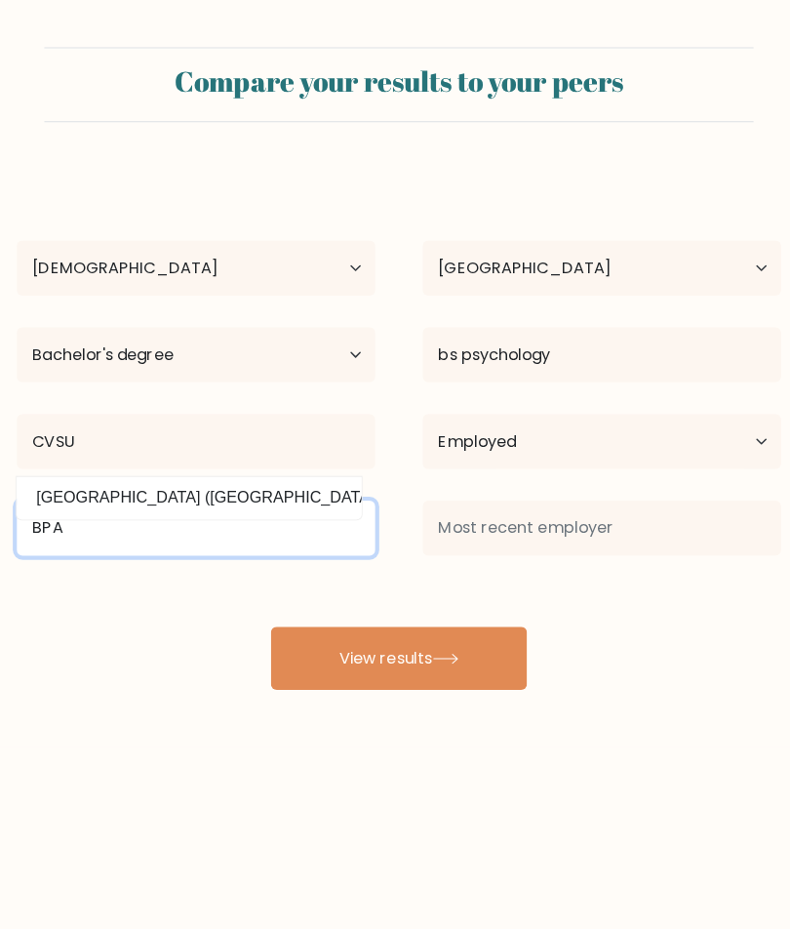
type input "BPA"
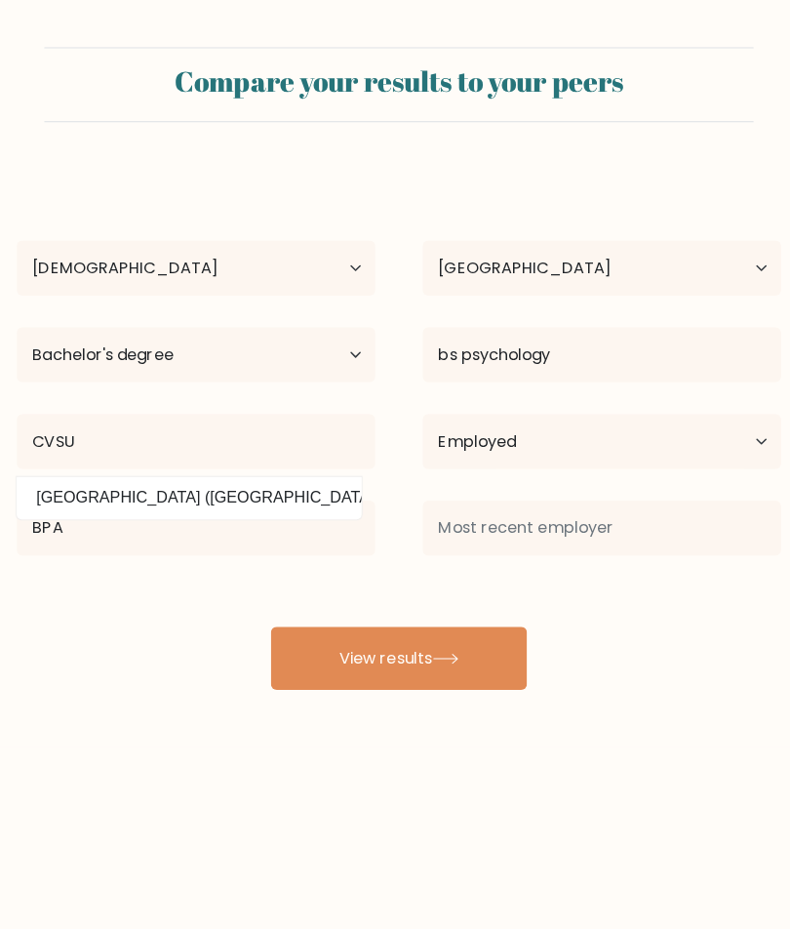
click at [484, 650] on button "View results" at bounding box center [395, 652] width 254 height 62
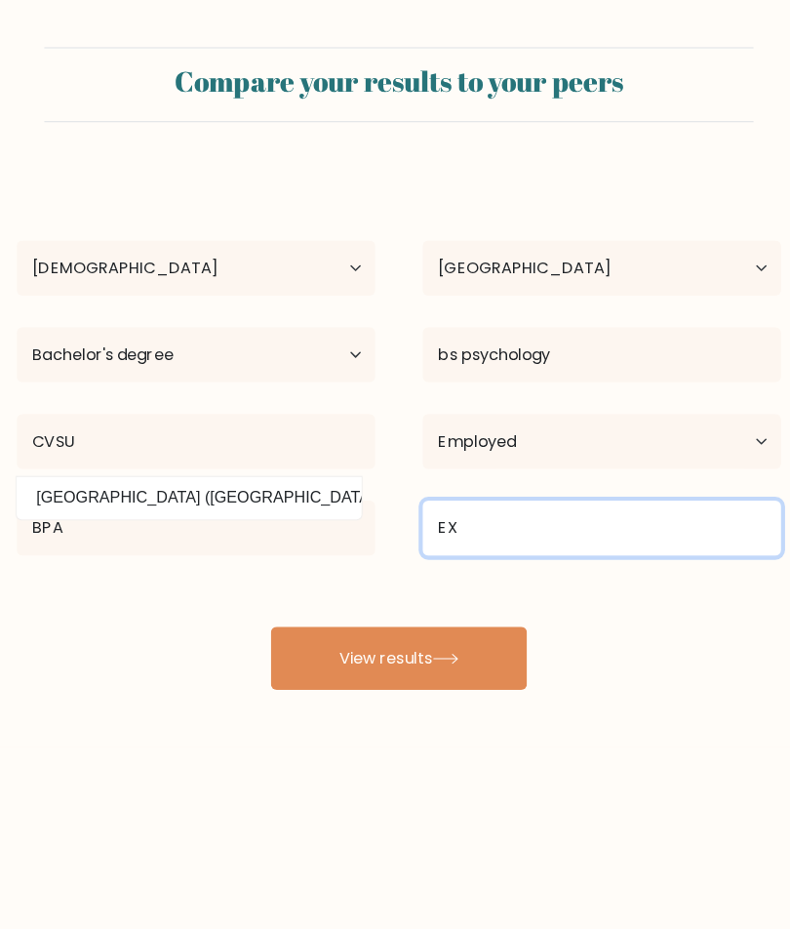
type input "E"
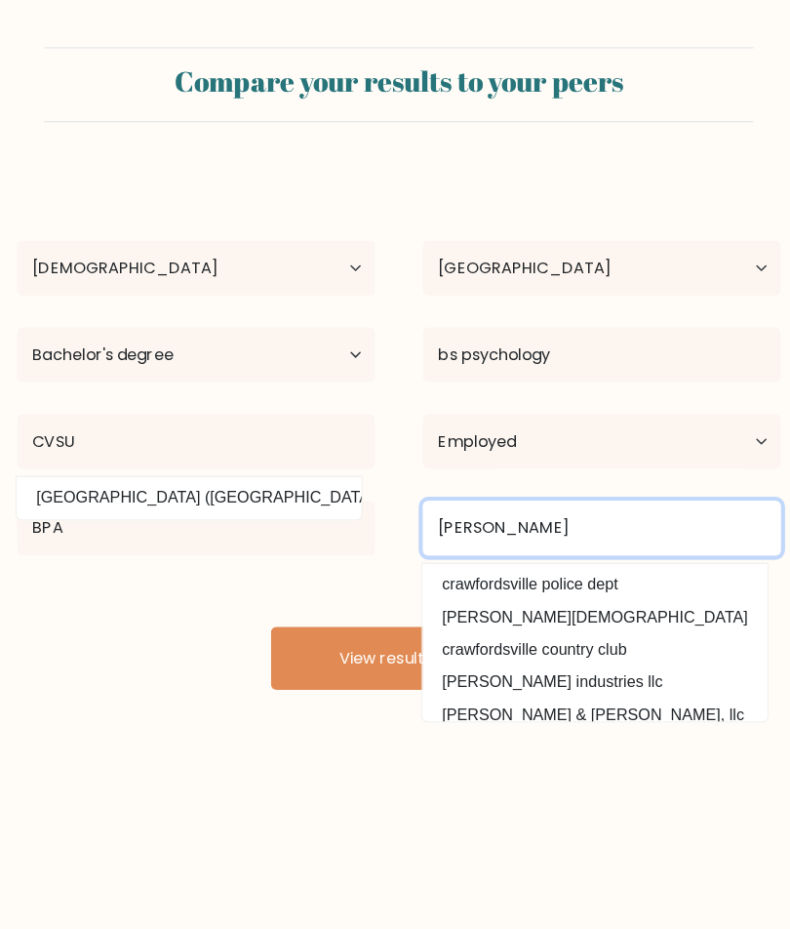
type input "CRAWFORD"
click at [395, 655] on button "View results" at bounding box center [395, 652] width 254 height 62
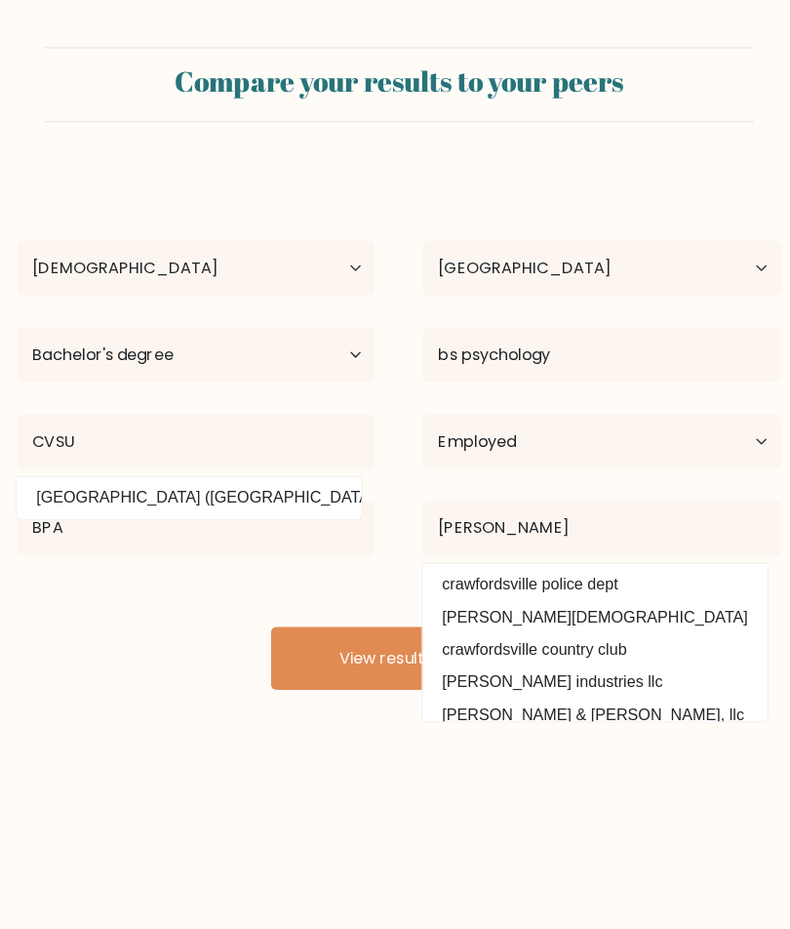
click at [502, 657] on button "View results" at bounding box center [395, 652] width 254 height 62
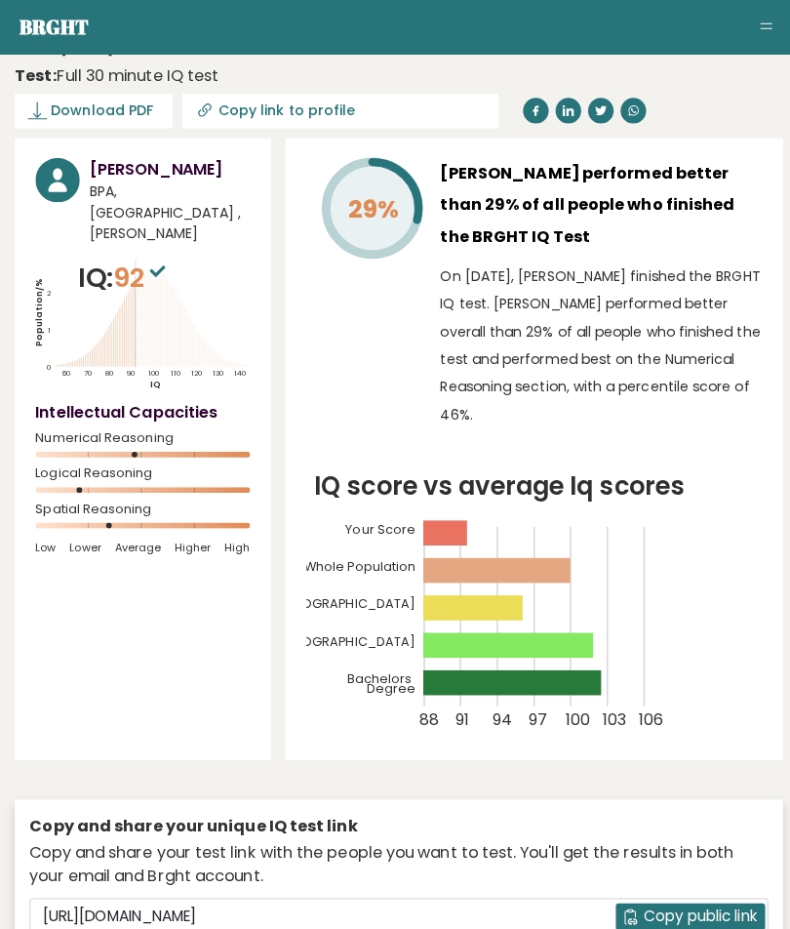
scroll to position [15, 0]
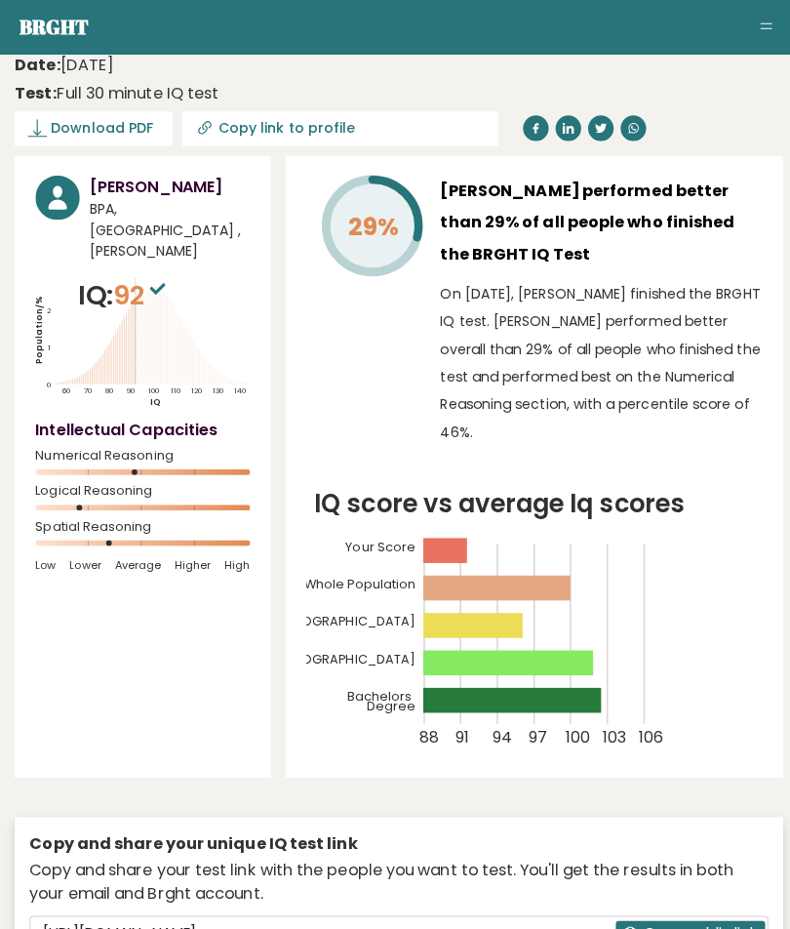
click at [537, 658] on rect at bounding box center [504, 656] width 169 height 24
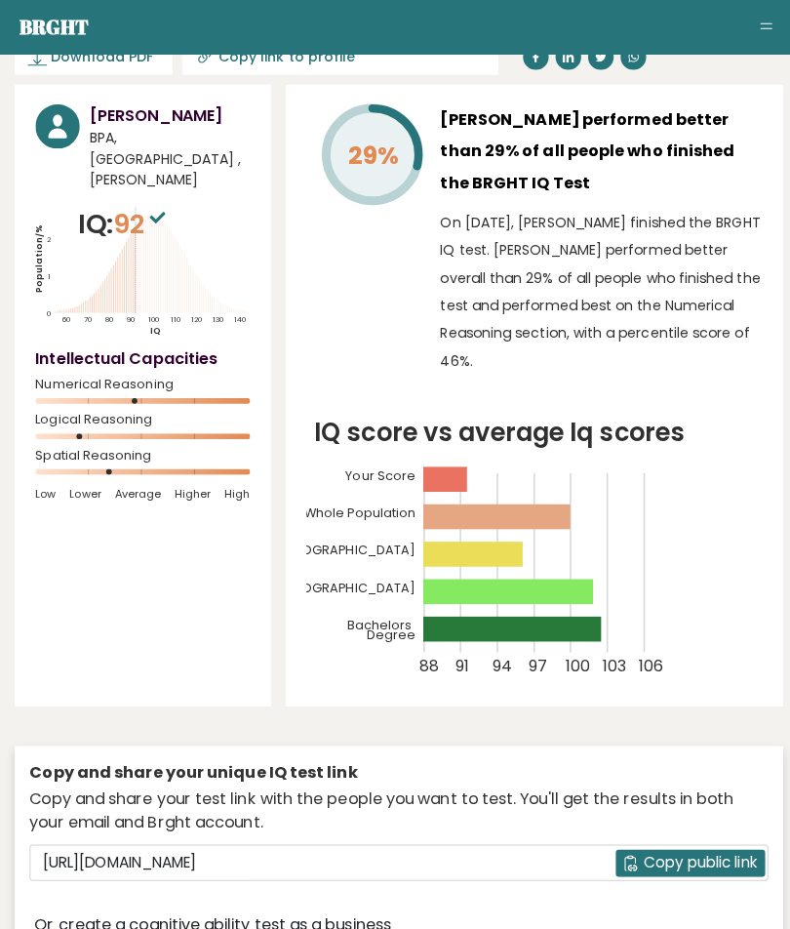
scroll to position [0, 0]
